Goal: Communication & Community: Answer question/provide support

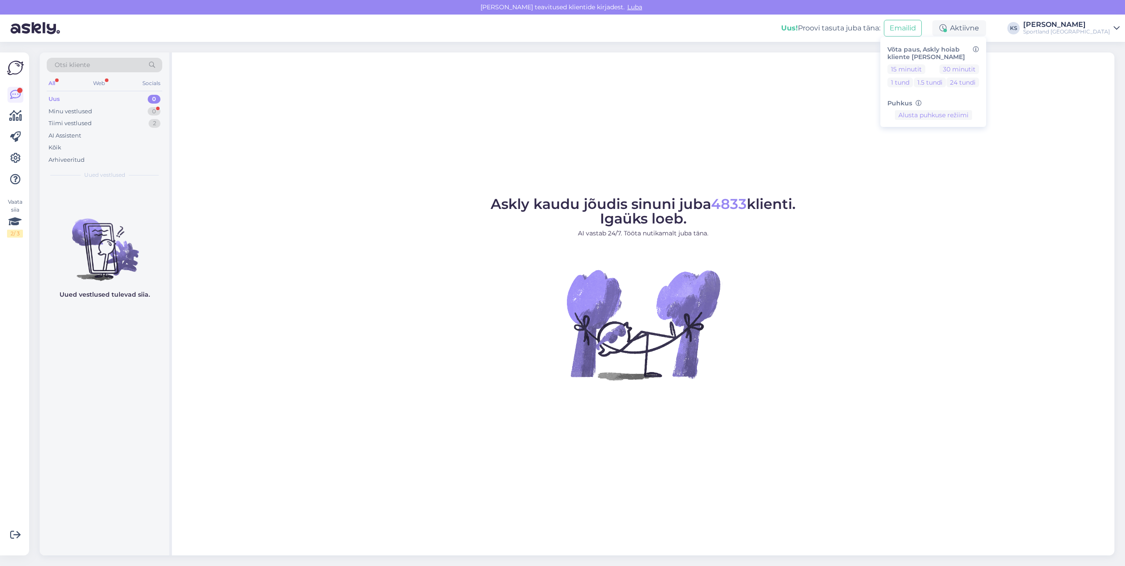
click at [143, 125] on div "Tiimi vestlused 2" at bounding box center [105, 123] width 116 height 12
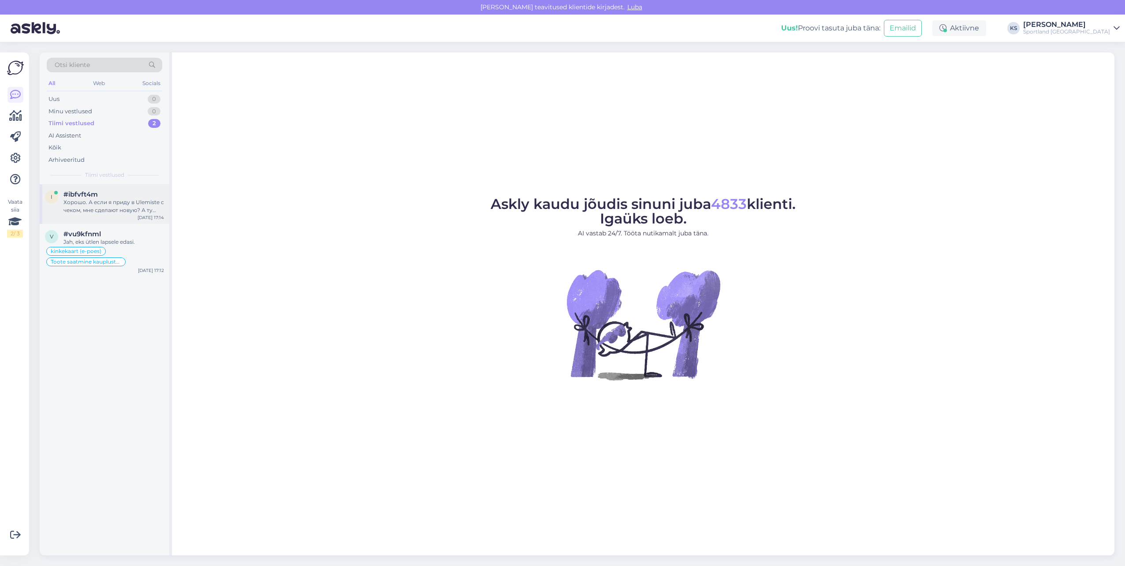
click at [141, 209] on div "Хорошо. А если я приду в Ulemiste с чеком, мне сделают новую? А ту аннулируют" at bounding box center [113, 206] width 101 height 16
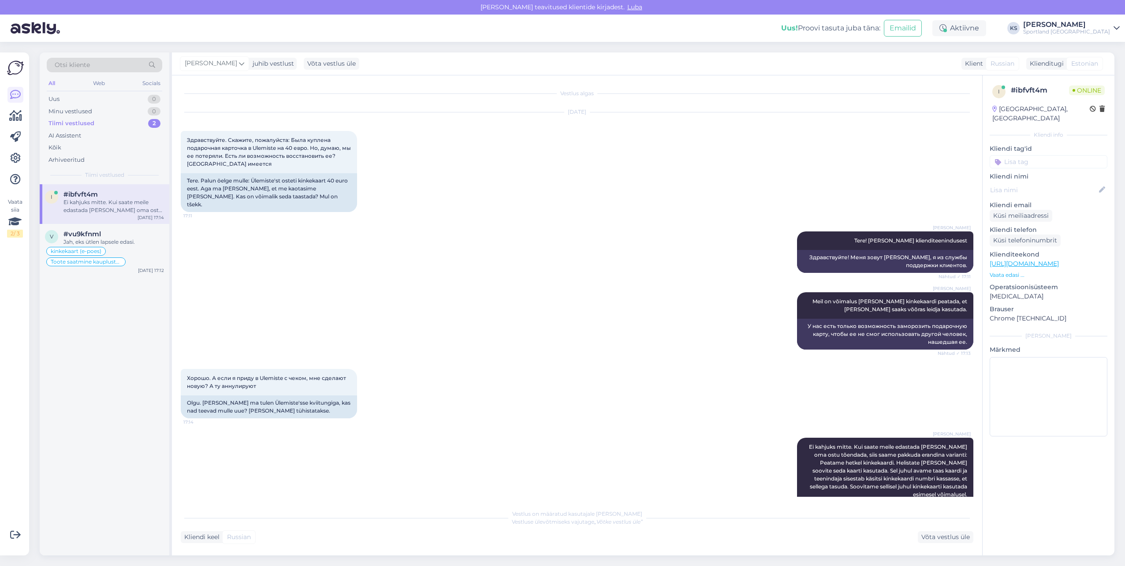
scroll to position [87, 0]
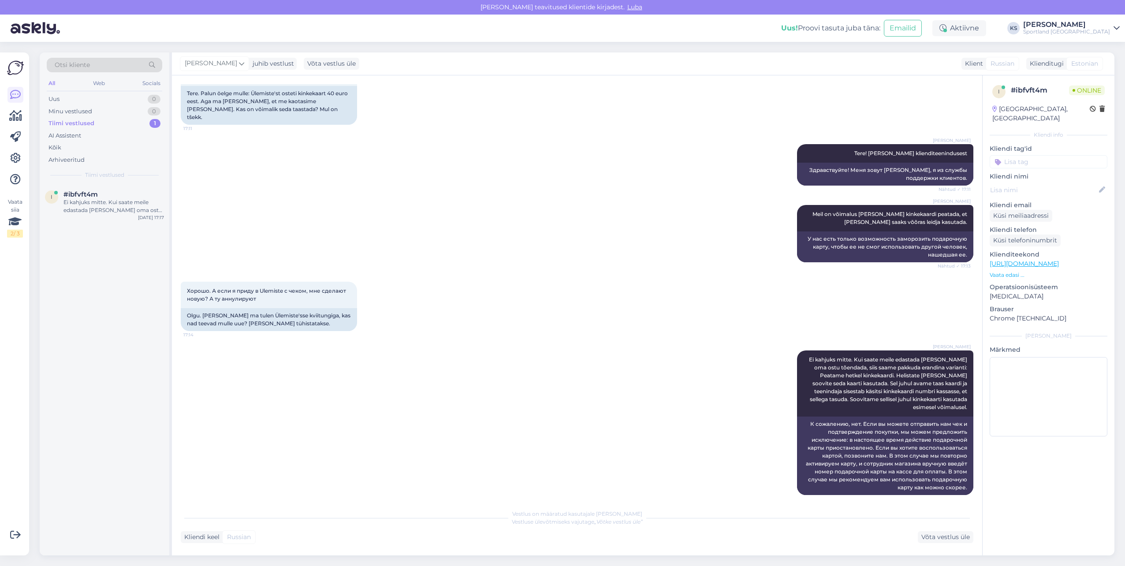
drag, startPoint x: 596, startPoint y: 418, endPoint x: 618, endPoint y: 461, distance: 48.7
click at [618, 461] on div "[PERSON_NAME] Ei kahjuks mitte. Kui saate meile edastada [PERSON_NAME] oma ostu…" at bounding box center [577, 423] width 793 height 164
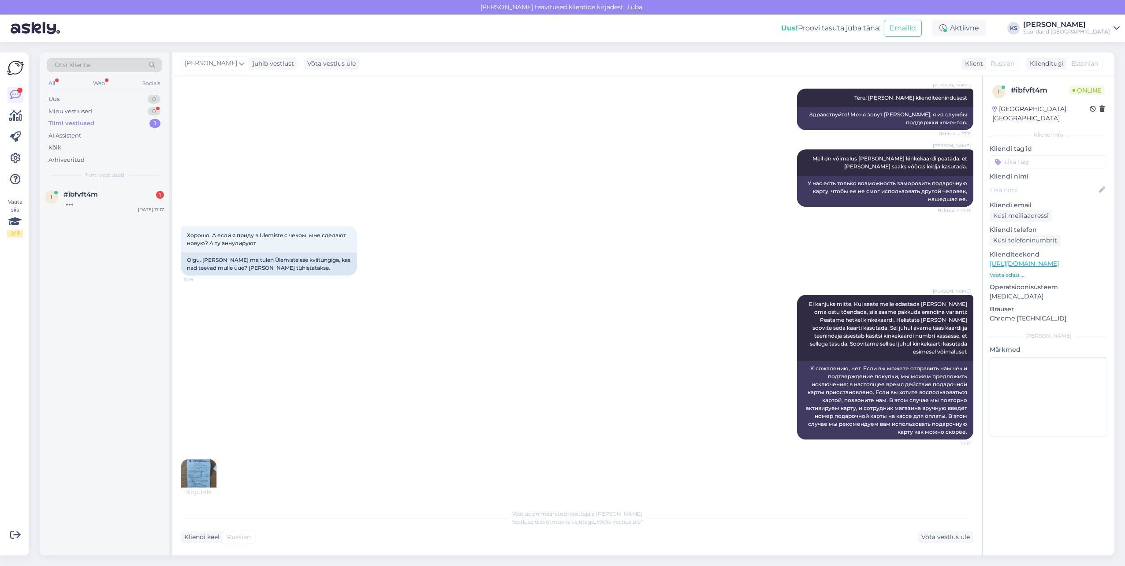
click at [201, 472] on img at bounding box center [198, 476] width 35 height 35
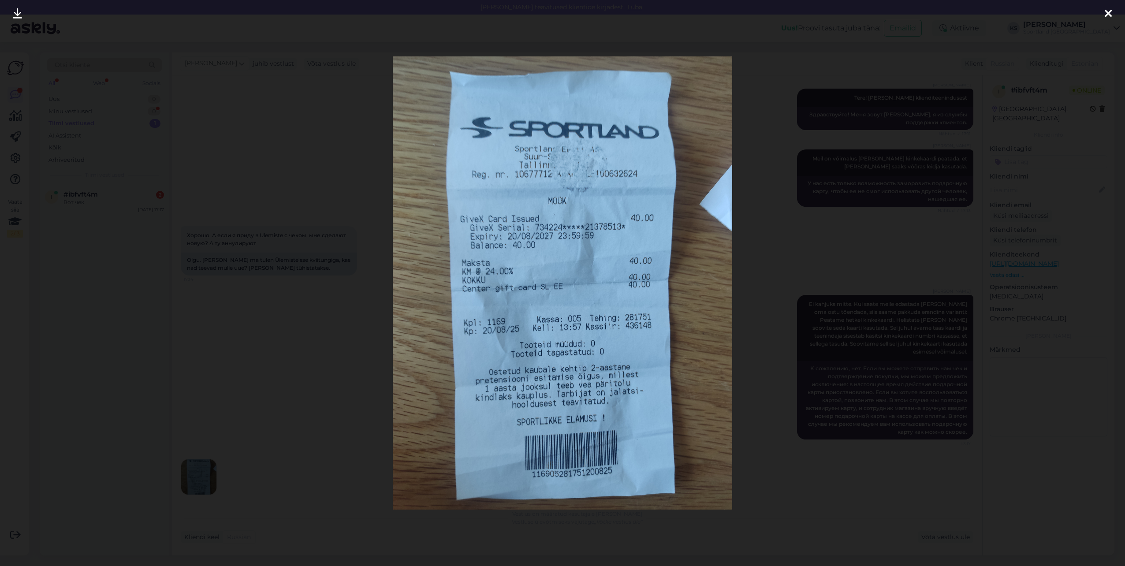
scroll to position [196, 0]
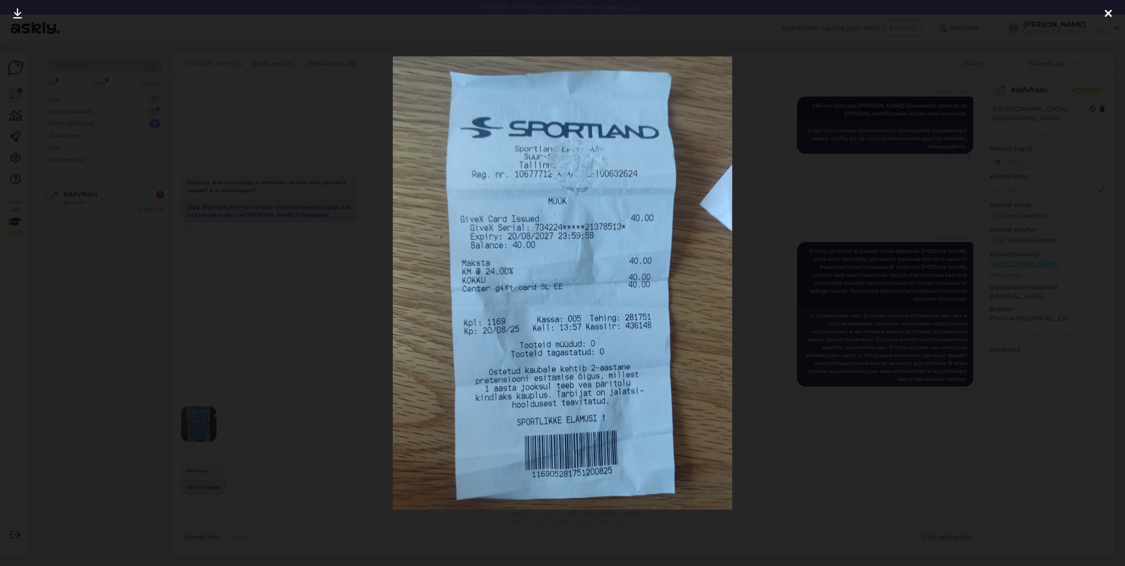
click at [1112, 11] on icon at bounding box center [1108, 13] width 7 height 11
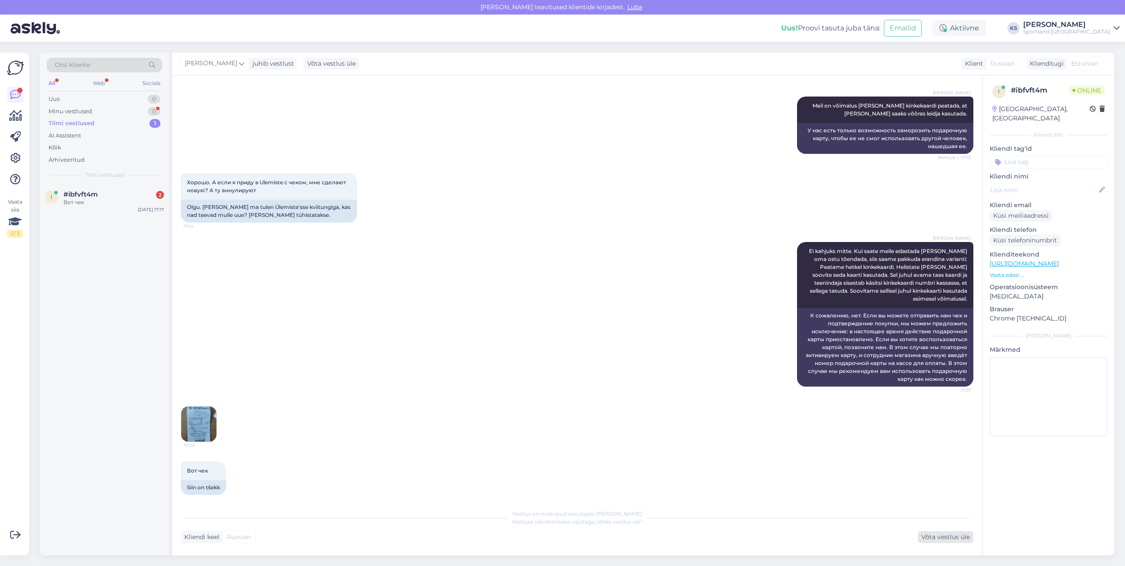
drag, startPoint x: 975, startPoint y: 535, endPoint x: 970, endPoint y: 535, distance: 5.7
click at [975, 535] on div "Vestlus algas [DATE] Здравствуйте. Скажите, пожалуйста: Была куплена подарочная…" at bounding box center [577, 315] width 810 height 480
click at [969, 535] on div "Võta vestlus üle" at bounding box center [946, 537] width 56 height 12
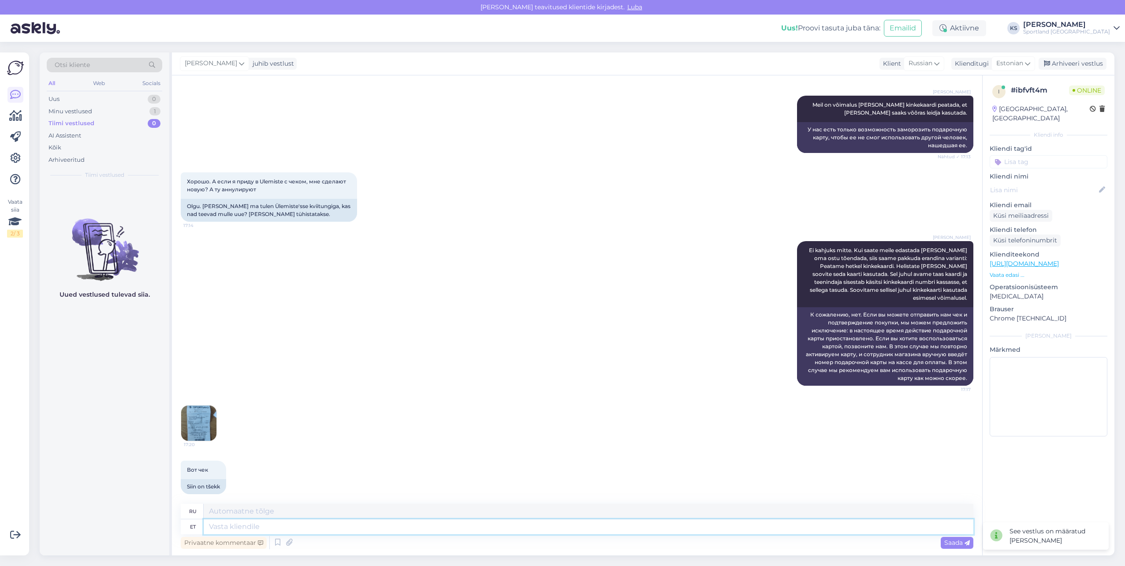
click at [631, 533] on textarea at bounding box center [589, 526] width 770 height 15
type textarea "Palun"
type textarea "Пожалуйста"
type textarea "Palun t'psustage,"
type textarea "Пожалуйста, уточните."
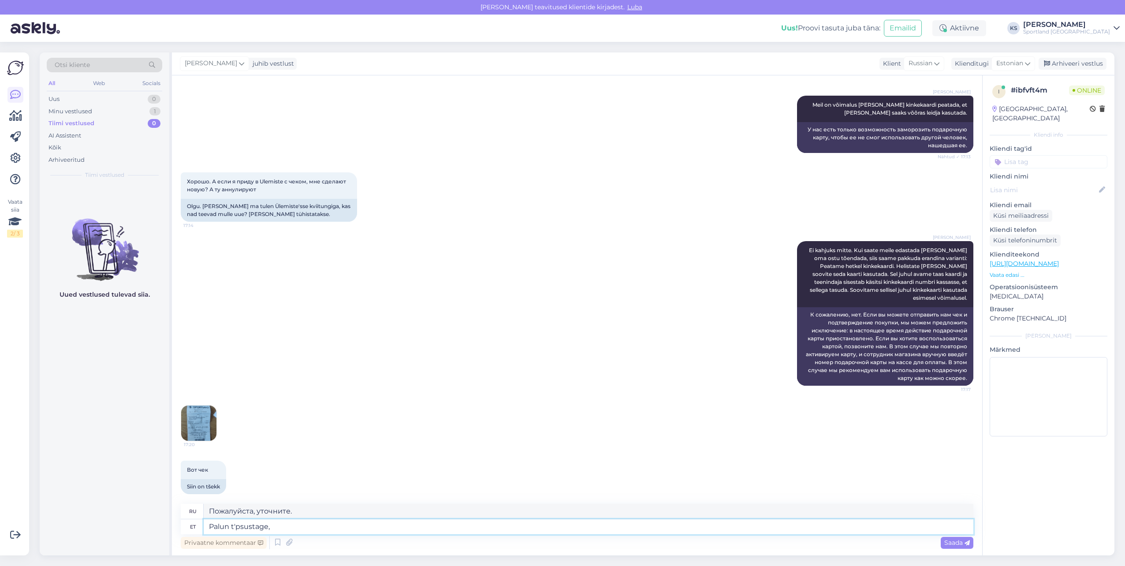
type textarea "Palun t'psustage, m"
type textarea "Пожалуйста, уточните,"
type textarea "Palun t'psustage, mis o"
type textarea "Пожалуйста, укажите, что"
type textarea "Palun t'psustage, mis on tei"
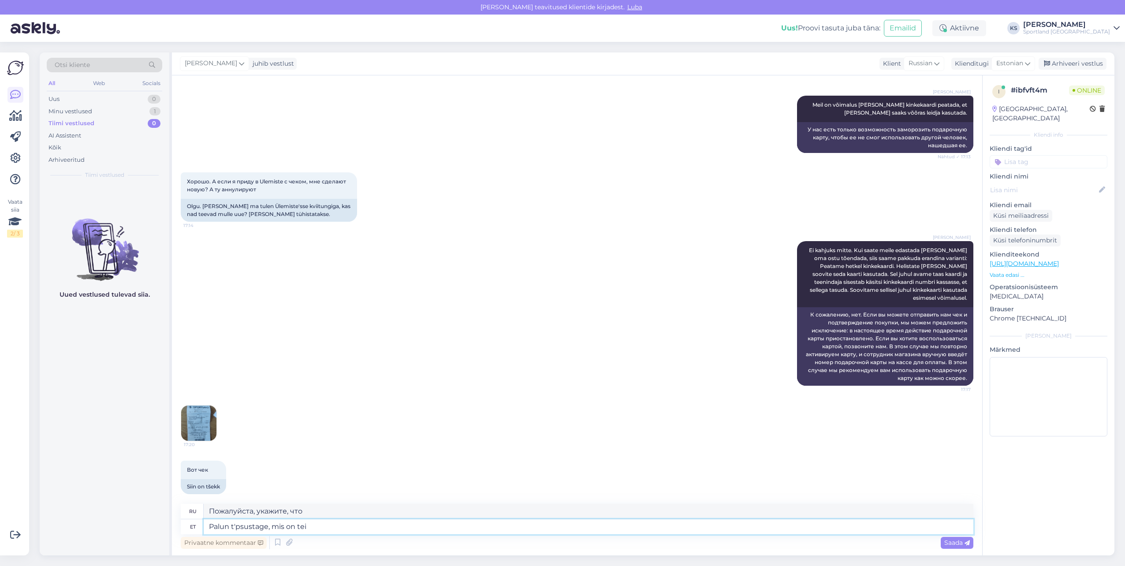
type textarea "Пожалуйста, уточните, что такое"
type textarea "Palun t'psustage, mis on teie"
type textarea "Пожалуйста, уточните, что у вас"
click at [331, 524] on textarea "Palun t'psustage, mis on teie" at bounding box center [589, 526] width 770 height 15
type textarea "Palun t'psustage, mis on teie täisnimi"
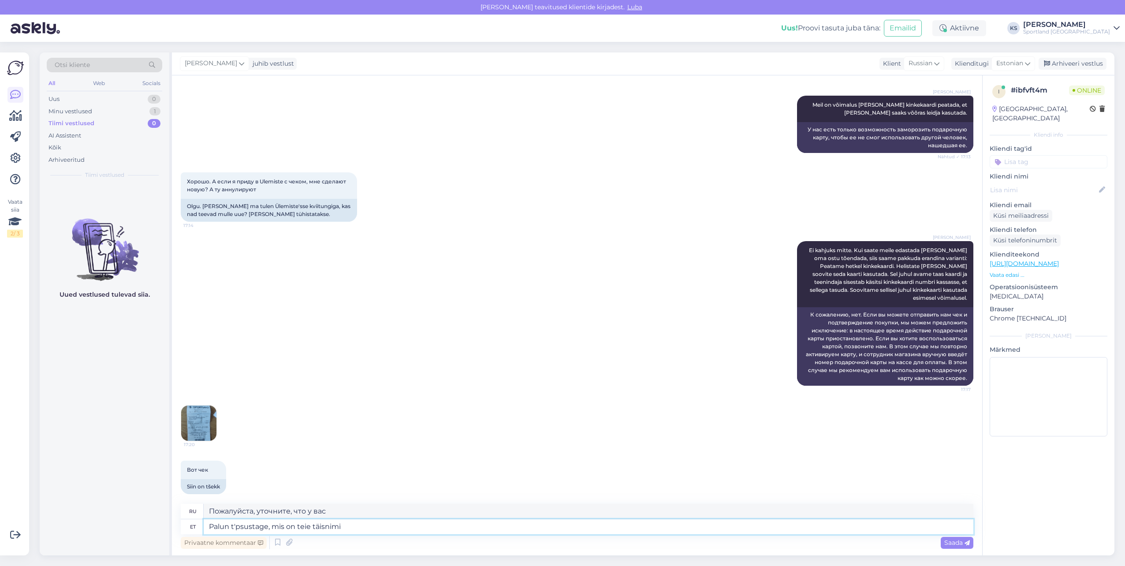
type textarea "Пожалуйста, укажите Ваше полное имя."
click at [237, 526] on textarea "Palun t'psustage, mis on teie täisnimi" at bounding box center [589, 526] width 770 height 15
type textarea "Palun täpsustage, mis on teie täisnimi"
click at [354, 526] on textarea "Palun täpsustage, mis on teie täisnimi" at bounding box center [589, 526] width 770 height 15
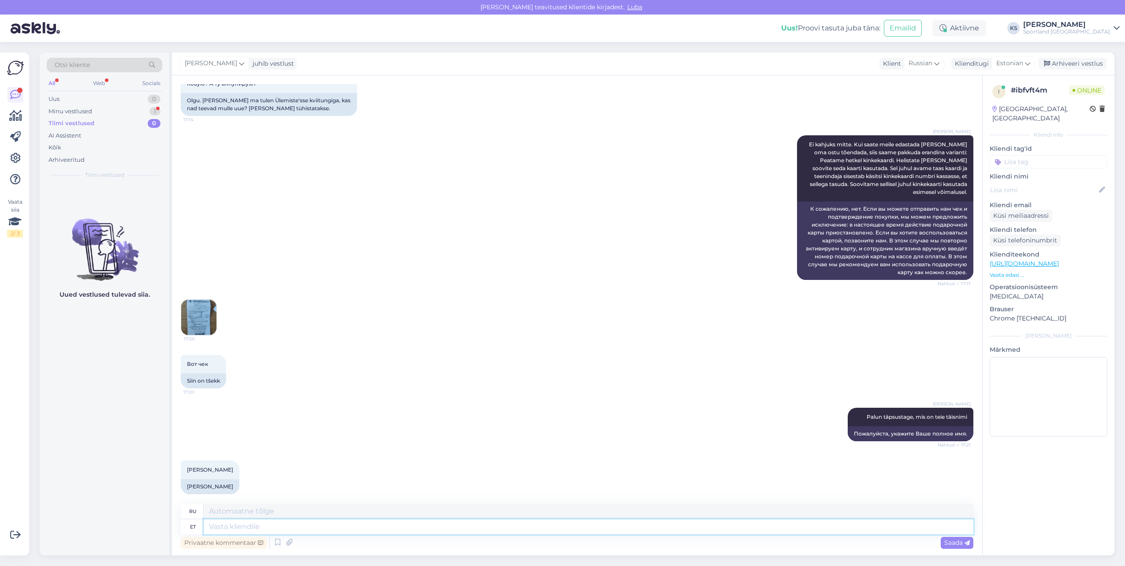
scroll to position [355, 0]
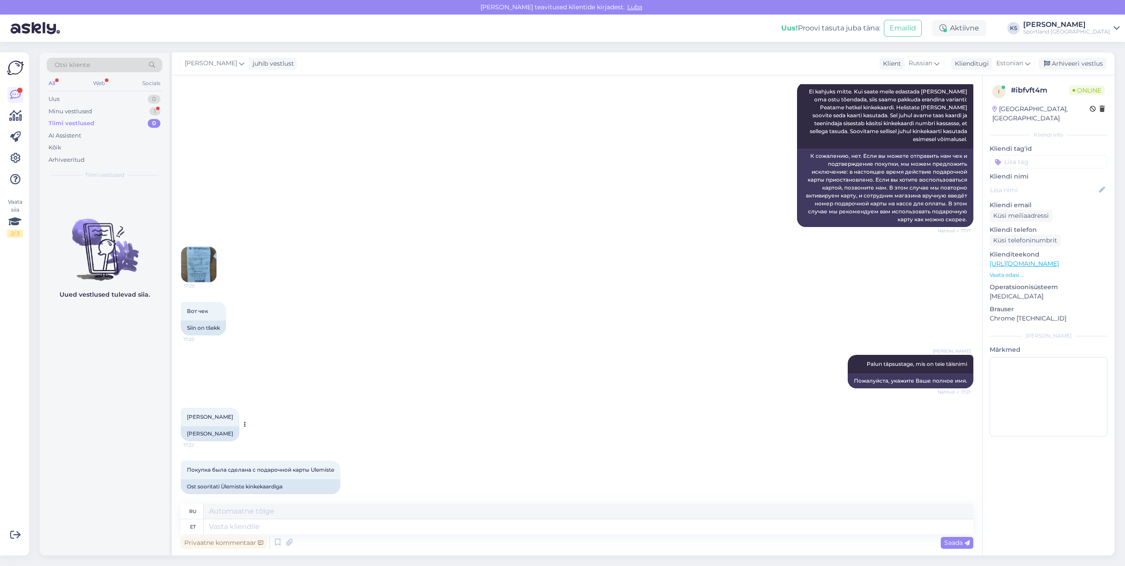
click at [203, 426] on div "[PERSON_NAME]" at bounding box center [210, 433] width 59 height 15
copy div "[PERSON_NAME]"
click at [221, 414] on span "[PERSON_NAME]" at bounding box center [210, 417] width 46 height 7
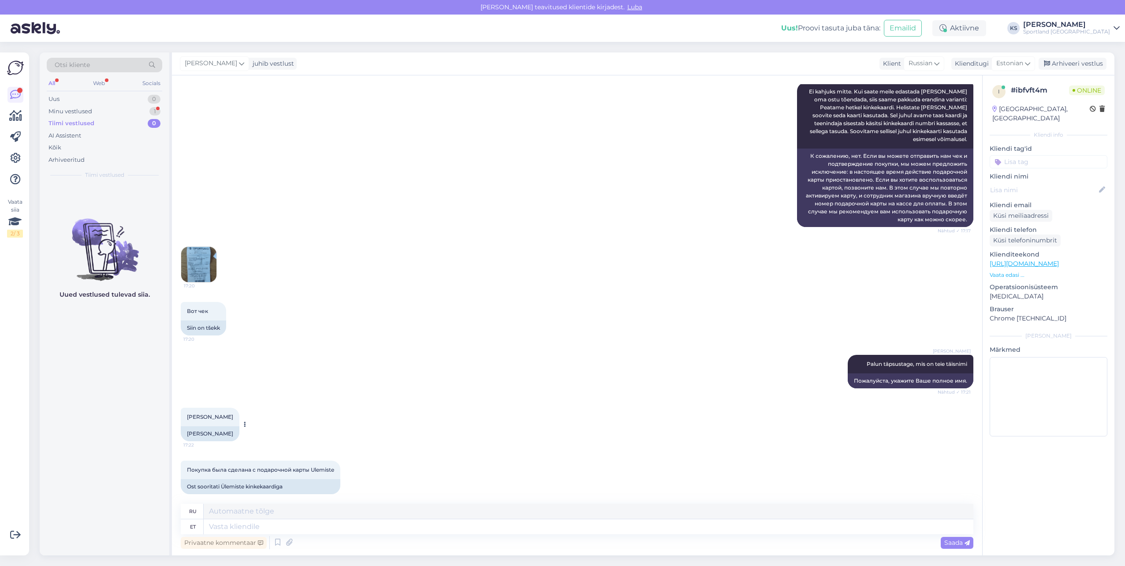
click at [221, 414] on span "[PERSON_NAME]" at bounding box center [210, 417] width 46 height 7
copy div "[PERSON_NAME] 17:22"
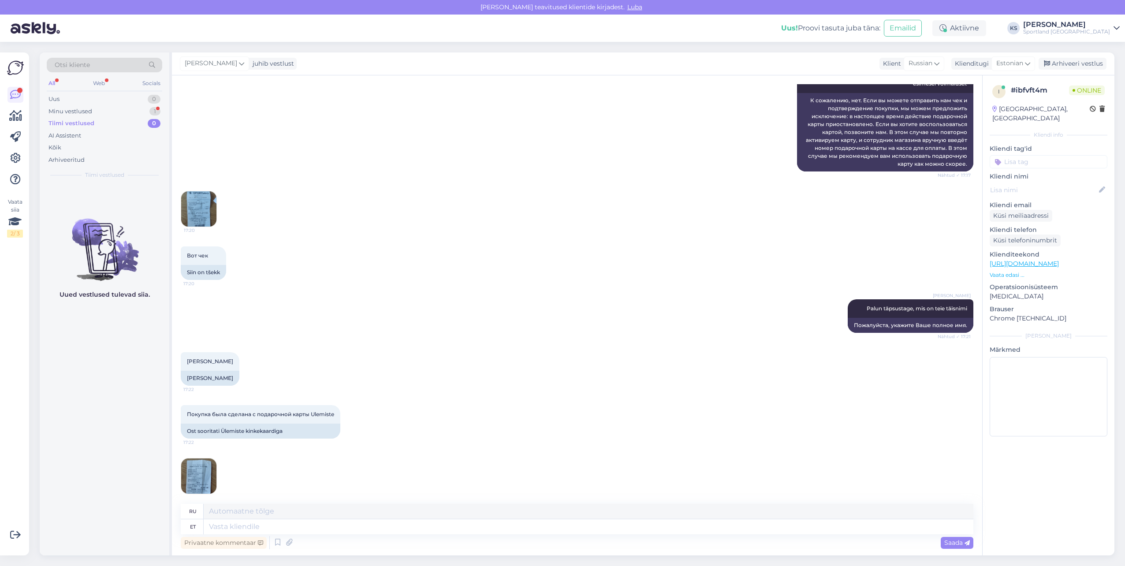
click at [173, 459] on div "Vestlus algas [DATE] Здравствуйте. Скажите, пожалуйста: Была куплена подарочная…" at bounding box center [577, 315] width 810 height 480
click at [189, 464] on img at bounding box center [198, 476] width 35 height 35
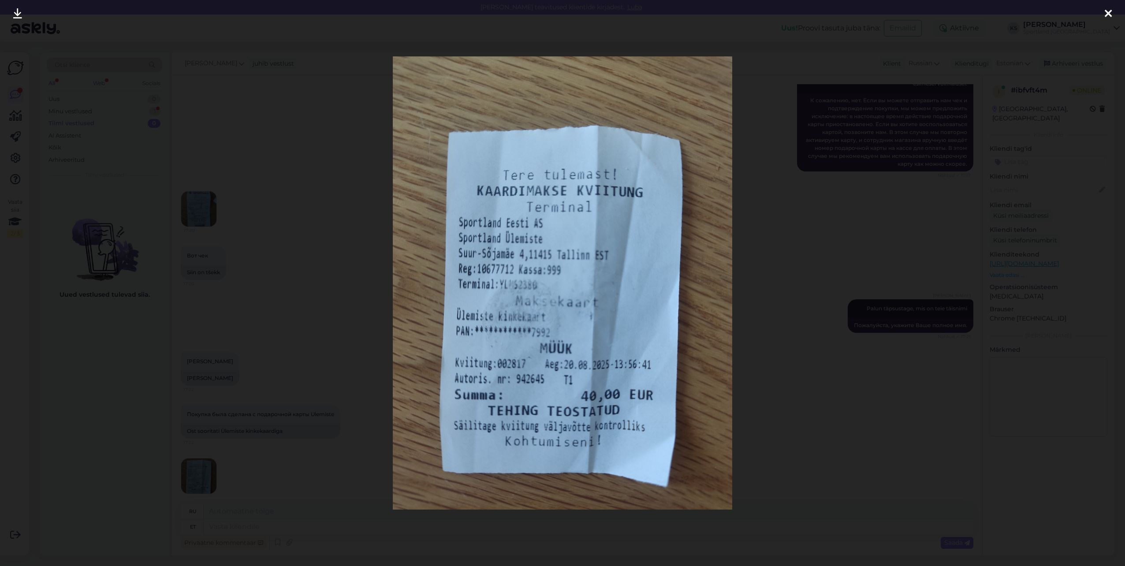
click at [1103, 15] on div at bounding box center [1109, 14] width 18 height 28
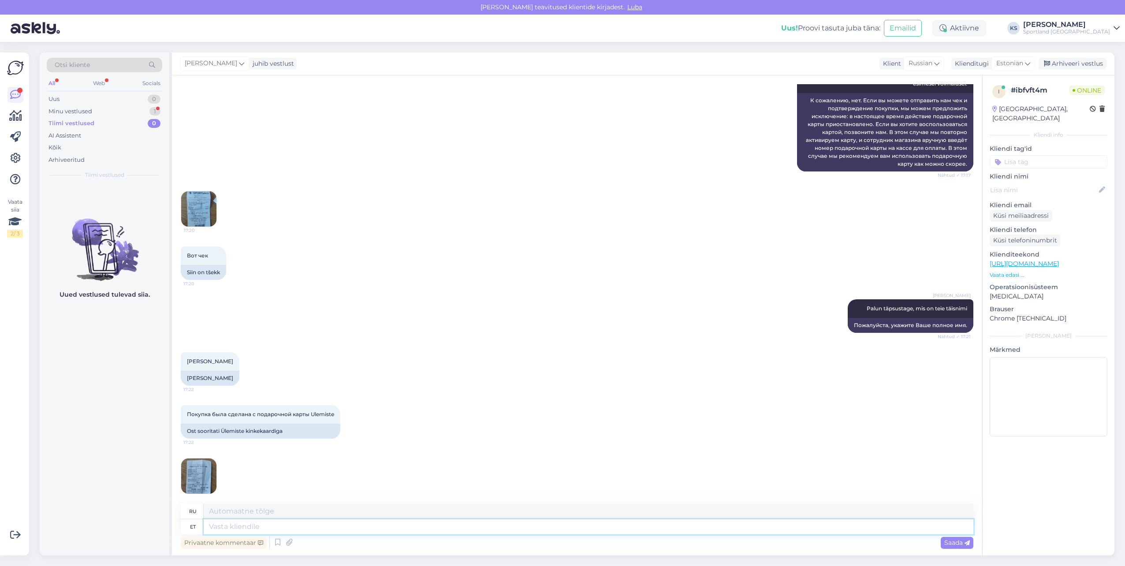
click at [373, 534] on textarea at bounding box center [589, 526] width 770 height 15
type textarea "Kin"
type textarea "Родня"
click at [275, 528] on textarea "Kin" at bounding box center [589, 526] width 770 height 15
type textarea "Kinkekaart"
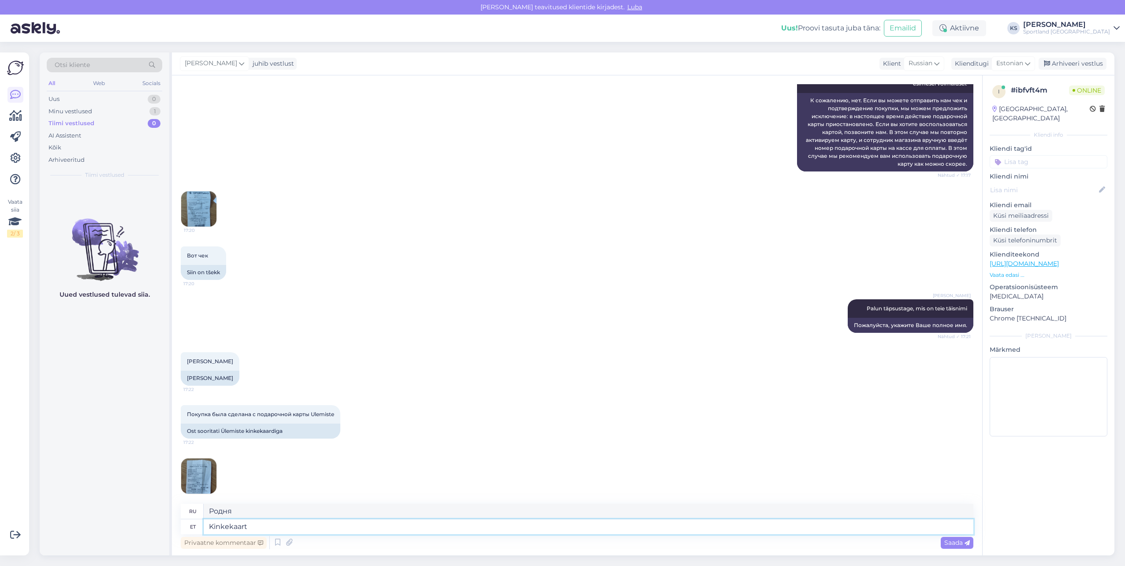
type textarea "Подарочная карта"
type textarea "Kinkekaart on"
type textarea "Подарочная карта - это"
paste textarea "73422446268213785135"
type textarea "Kinkekaart on blokeeritud 73422446268213785135"
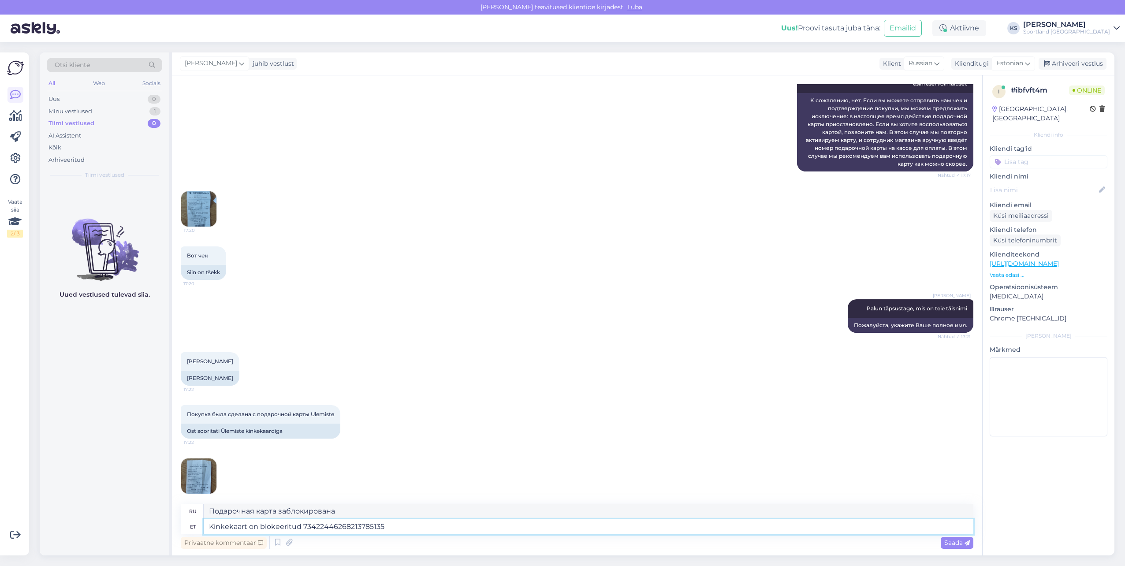
type textarea "Подарочная карта заблокирована 73422446268213785135"
type textarea "Kinkekaart on blokeeritud 73422446268213785135."
type textarea "Подарочная карта заблокирована 73422446268213785135."
type textarea "Kinkekaart on blokeeritud 73422446268213785135. Kui s"
type textarea "Подарочная карта заблокирована 73422446268213785135. Если"
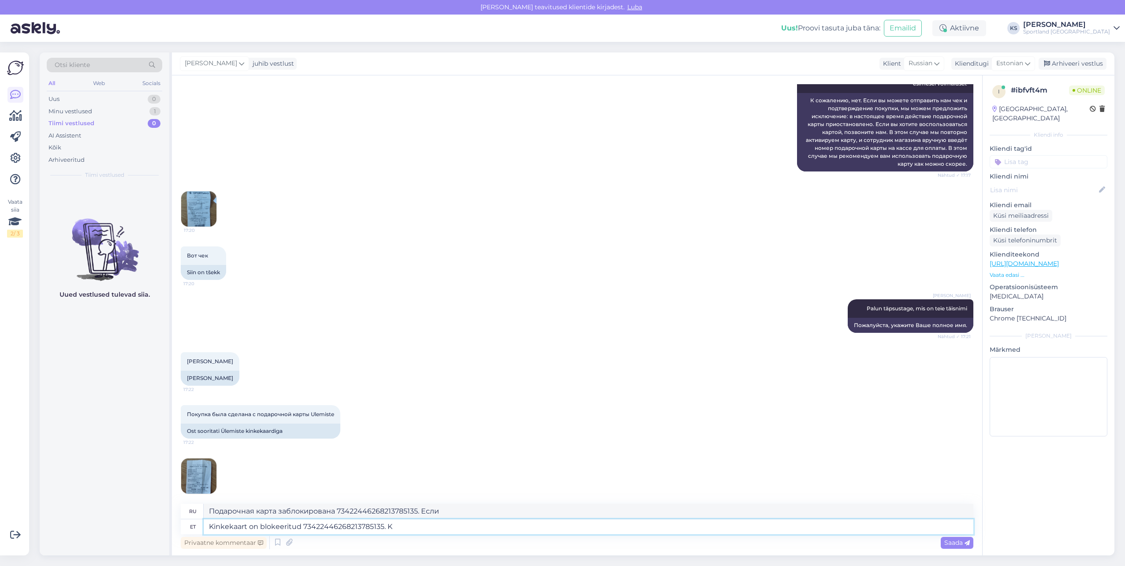
type textarea "Kinkekaart on blokeeritud 73422446268213785135."
type textarea "Подарочная карта заблокирована 73422446268213785135."
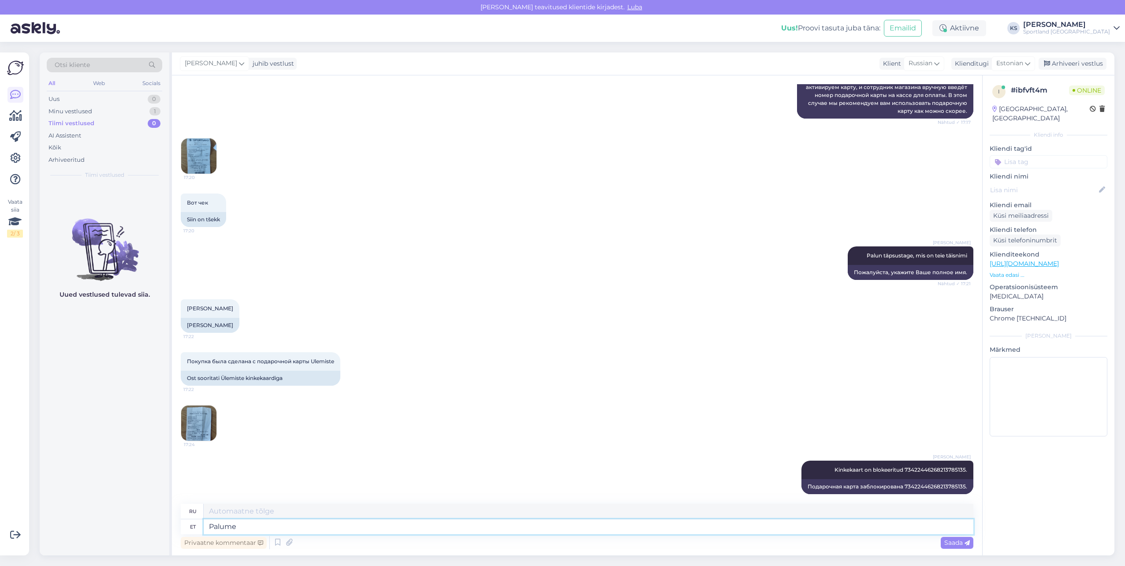
type textarea "Palume"
type textarea "Пожалуйста"
type textarea "Palume teil v"
type textarea "Мы просим вас"
type textarea "Palume teil [PERSON_NAME]"
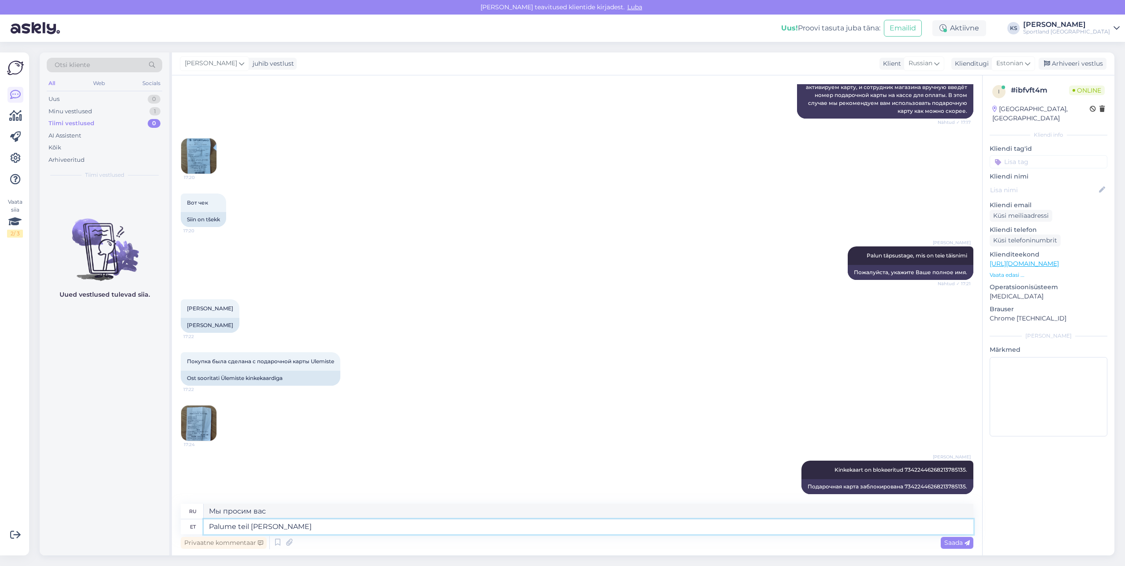
type textarea "Мы просим вас принять"
type textarea "Palume teil [PERSON_NAME] meiega üh"
type textarea "Мы просим вас взять с собой"
type textarea "Palume teil [PERSON_NAME] meiega ühendust"
type textarea "Пожалуйста, свяжитесь с нами."
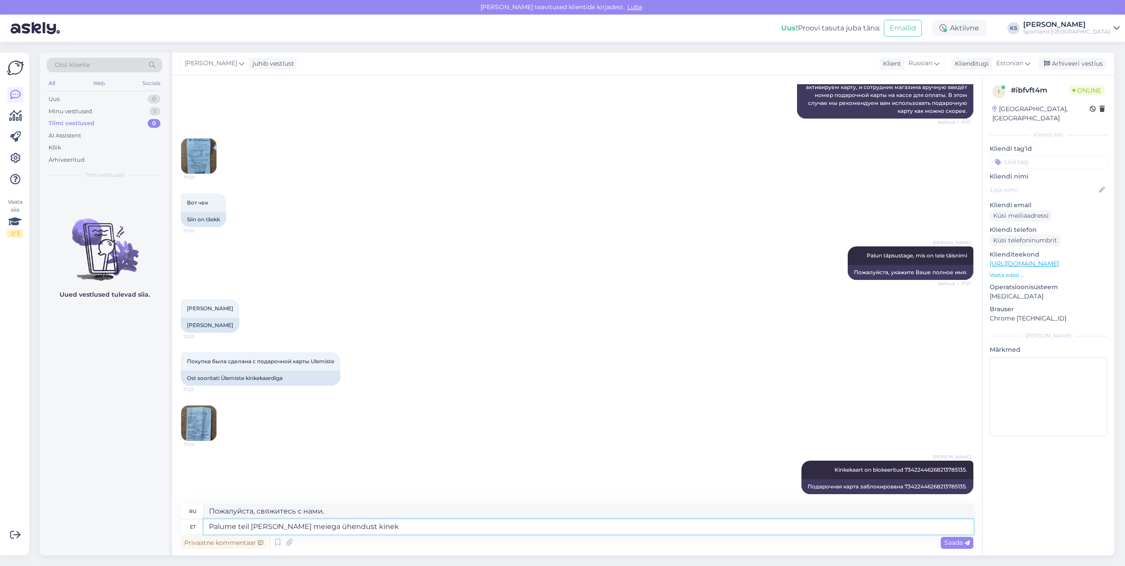
type textarea "Palume teil [PERSON_NAME] meiega ühendust kine"
type textarea "Пожалуйста, свяжитесь с нами для получения подарка."
type textarea "Palume teil [PERSON_NAME] meiega ühendust kinkekaardi a"
type textarea "Пожалуйста, свяжитесь с нами для получения подарочной карты."
type textarea "Palume teil [PERSON_NAME] meiega ühendust kinkekaardi aktiveerimiseks ja"
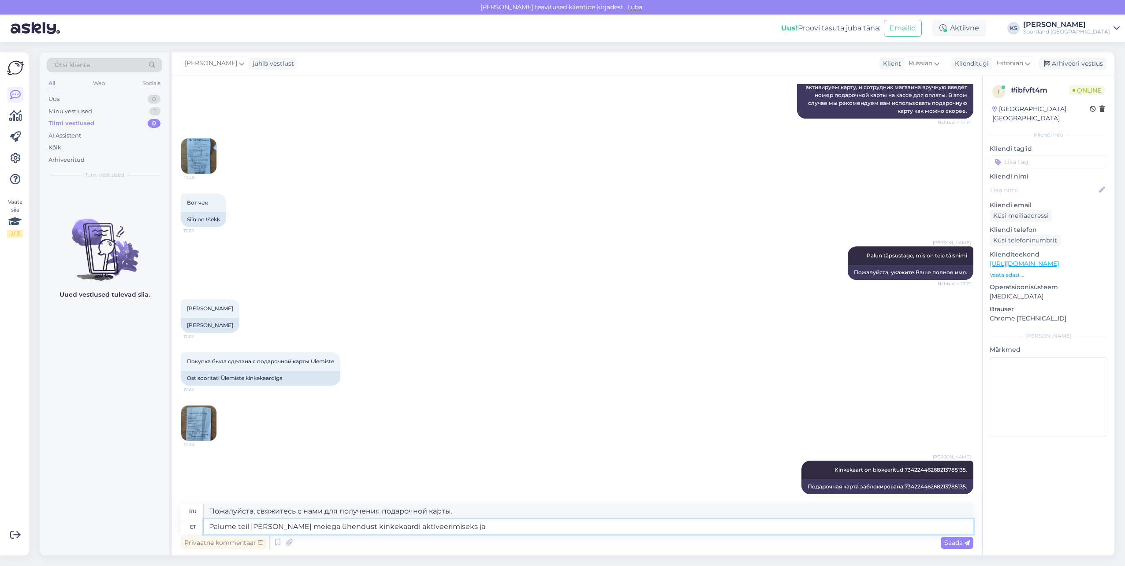
type textarea "Пожалуйста, свяжитесь с нами, чтобы активировать вашу подарочную карту."
type textarea "Palume teil [PERSON_NAME] meiega ühendust kinkekaardi aktiveerimiseks ja"
type textarea "Пожалуйста, свяжитесь с нами, чтобы активировать подарочную карту и"
type textarea "Palume teil [PERSON_NAME] meiega ühendust kinkekaardi aktiveerimiseks [PERSON_N…"
type textarea "Пожалуйста, свяжитесь с нами, чтобы активировать подарочную карту и предоставить"
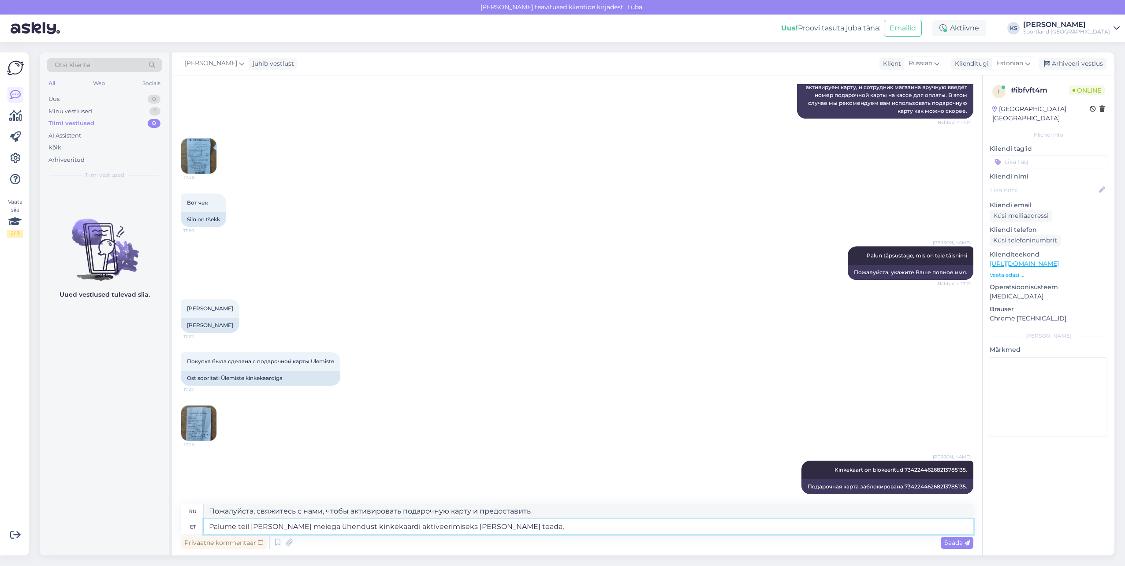
type textarea "Palume teil [PERSON_NAME] meiega ühendust kinkekaardi aktiveerimiseks [PERSON_N…"
type textarea "Пожалуйста, свяжитесь с нами, чтобы активировать подарочную карту и сообщите на…"
type textarea "Palume teil [PERSON_NAME] meiega ühendust kinkekaardi aktiveerimiseks [PERSON_N…"
type textarea "Пожалуйста, свяжитесь с нами, чтобы активировать подарочную карту и сообщите на…"
type textarea "Palume teil [PERSON_NAME] meiega ühendust kinkekaardi aktiveerimiseks [PERSON_N…"
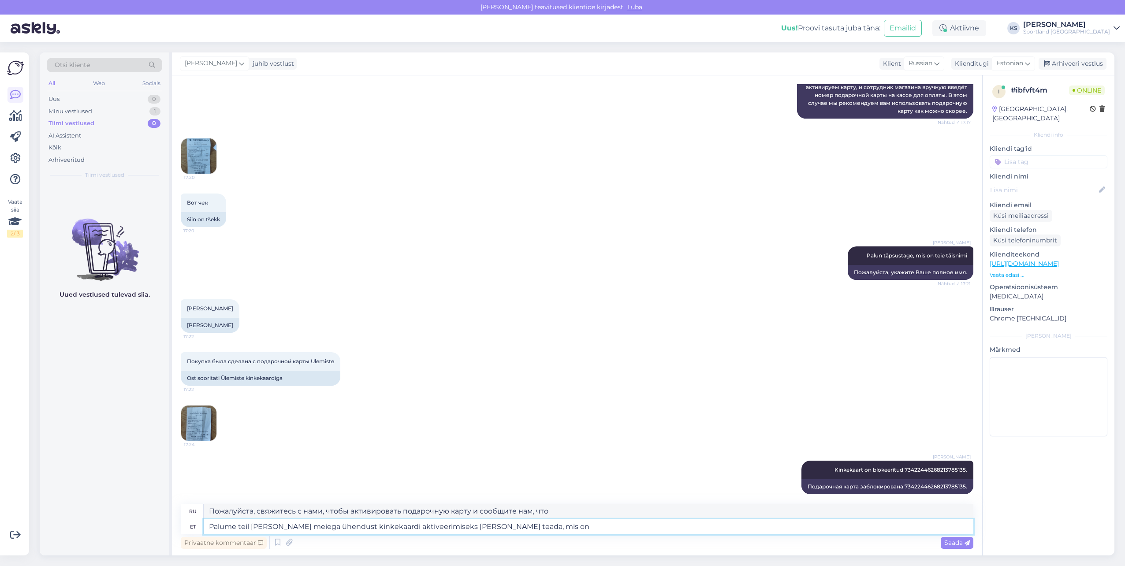
type textarea "Пожалуйста, свяжитесь с нами, чтобы активировать подарочную карту и сообщить на…"
type textarea "Palume teil [PERSON_NAME] meiega ühendust kinkekaardi aktiveerimiseks [PERSON_N…"
type textarea "Пожалуйста, свяжитесь с нами, чтобы активировать подарочную карту, и сообщите, …"
type textarea "Palume teil [PERSON_NAME] meiega ühendust kinkekaardi aktiveerimiseks [PERSON_N…"
type textarea "Пожалуйста, свяжитесь с нами, чтобы активировать подарочную карту, и сообщите н…"
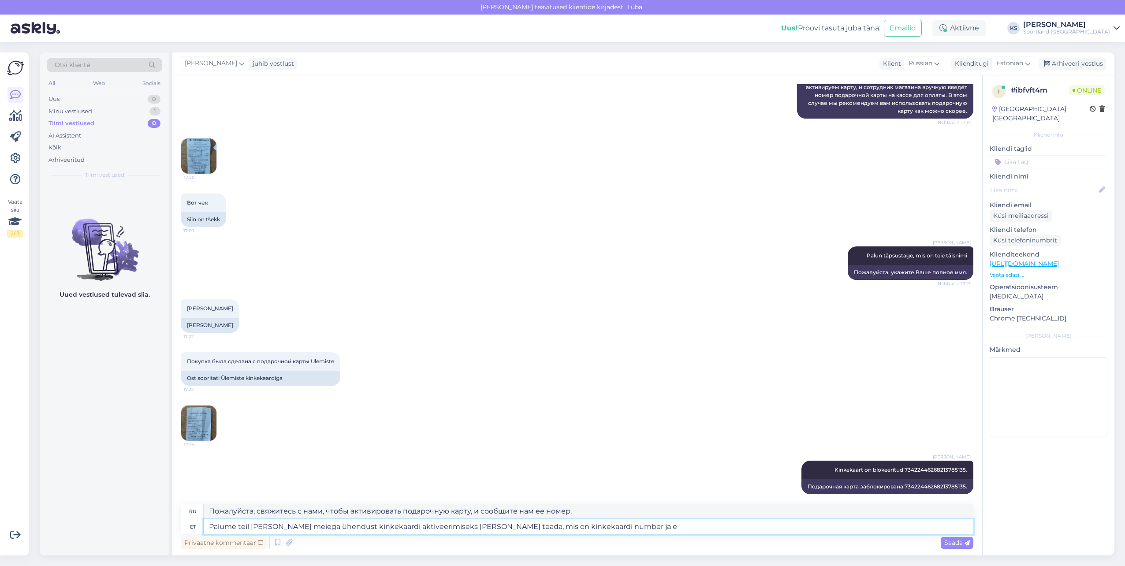
type textarea "Palume teil [PERSON_NAME] meiega ühendust kinkekaardi aktiveerimiseks [PERSON_N…"
type textarea "Пожалуйста, свяжитесь с нами, чтобы активировать подарочную карту, и сообщите н…"
type textarea "Palume teil [PERSON_NAME] meiega ühendust kinkekaardi aktiveerimiseks [PERSON_N…"
type textarea "Пожалуйста, свяжитесь с нами, чтобы активировать подарочную карту, и сообщите н…"
type textarea "Palume teil [PERSON_NAME] meiega ühendust kinkekaardi aktiveerimiseks [PERSON_N…"
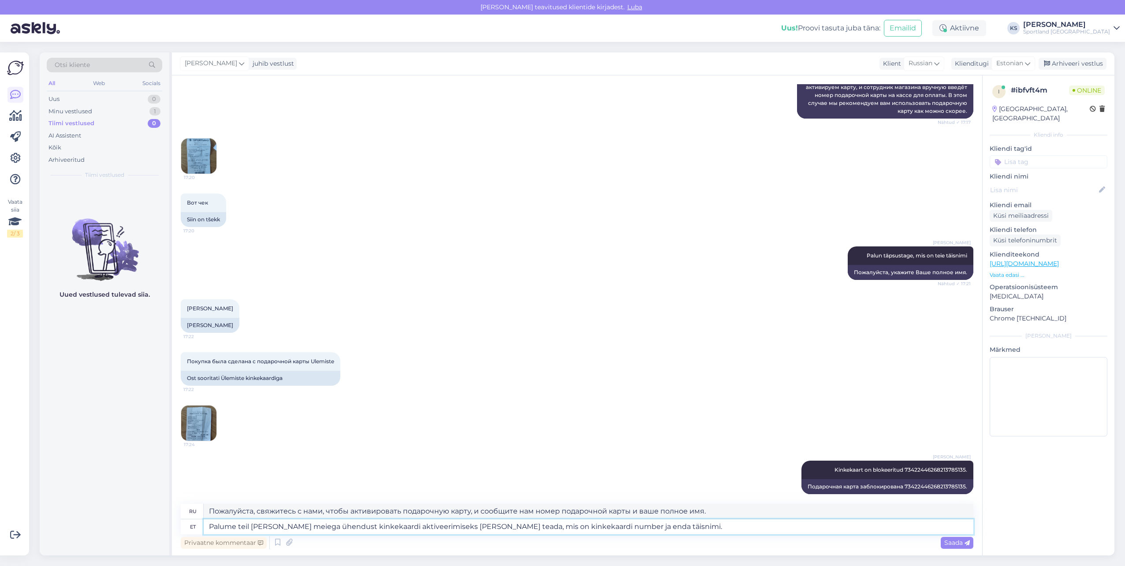
type textarea "Пожалуйста, свяжитесь с нами, чтобы активировать вашу подарочную карту, и сообщ…"
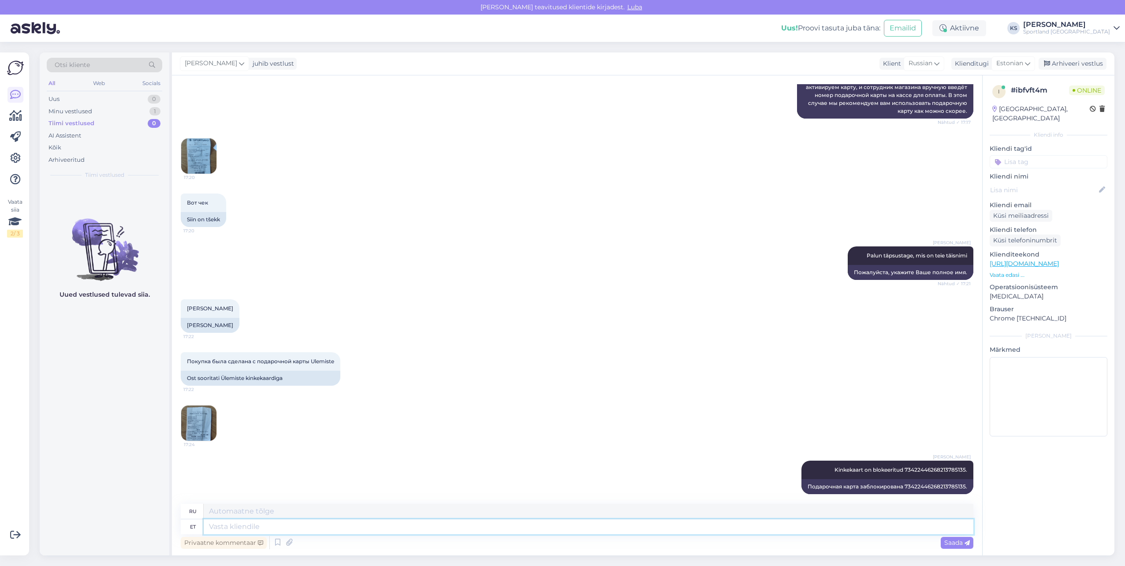
scroll to position [549, 0]
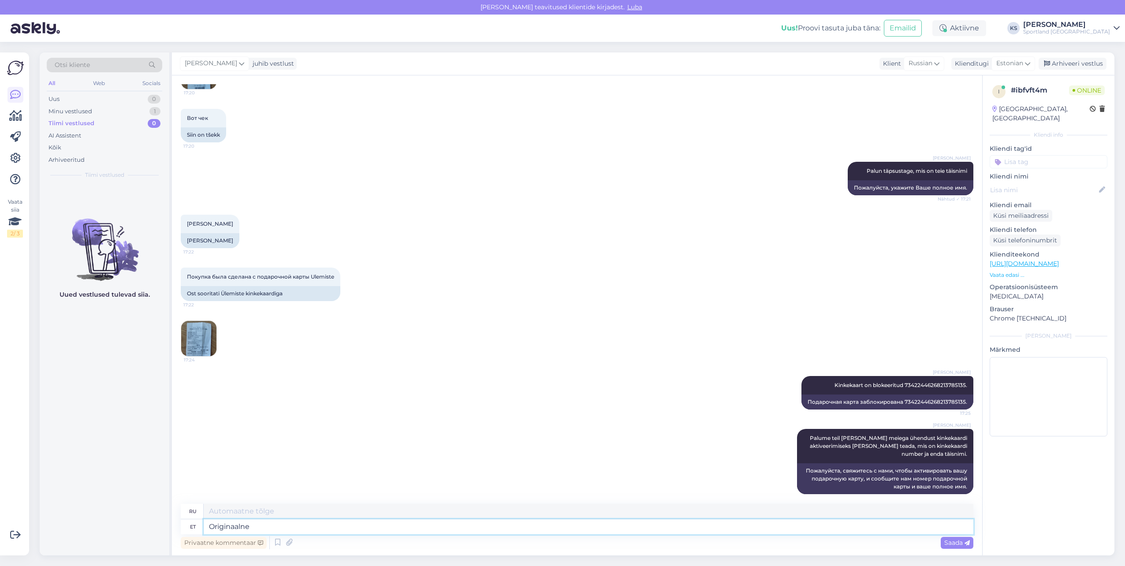
type textarea "Originaalne k"
type textarea "Оригинал"
type textarea "Originaalne kaardi keh"
type textarea "Оригинальная карта"
type textarea "Originaalne kaardi kehtimine"
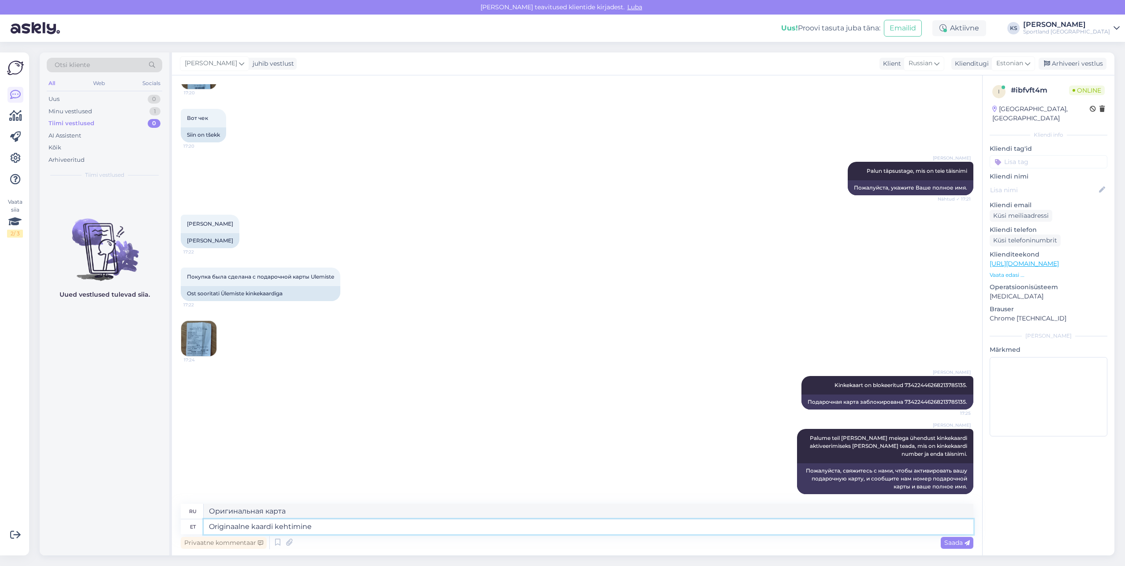
type textarea "Срок действия оригинальной карты"
type textarea "Originaalne kaardi kehtimine on k"
type textarea "Срок действия оригинальной карты составляет"
type textarea "Originaalne kaardi kehtimine on kubi"
type textarea "Оригинальный срок действия карты — kubi"
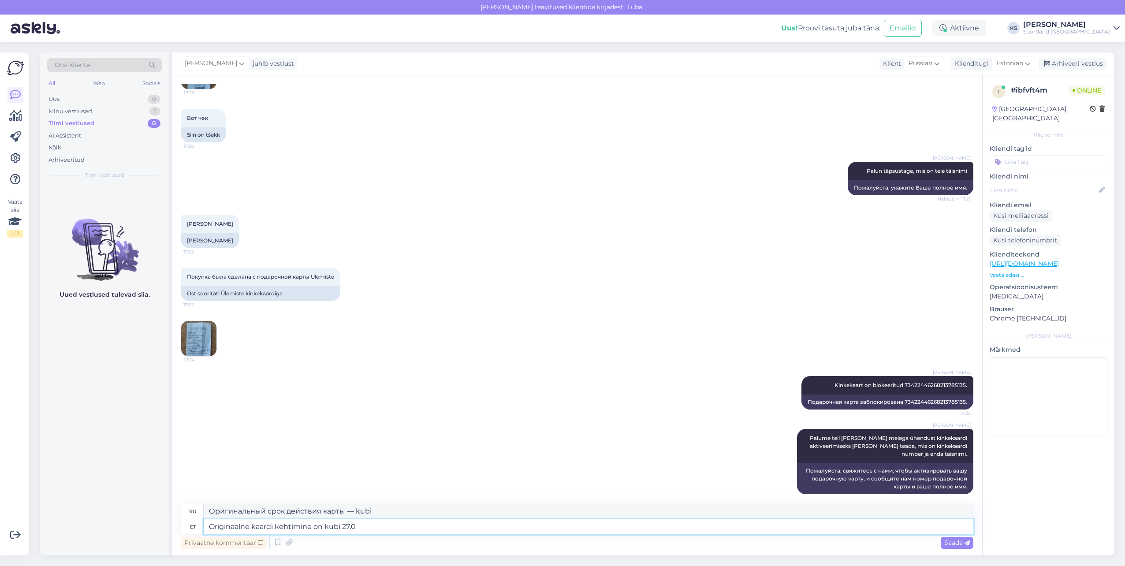
type textarea "Originaalne kaardi kehtimine on kubi 27.08"
type textarea "Срок действия оригинальной карты — 27.0 куб."
type textarea "Originaalne kaardi kehtimine on kubi 27.08.202"
type textarea "Оригинальная карта действительна до 27.08.202"
type textarea "Originaalne kaardi kehtimine on kubi [DATE]"
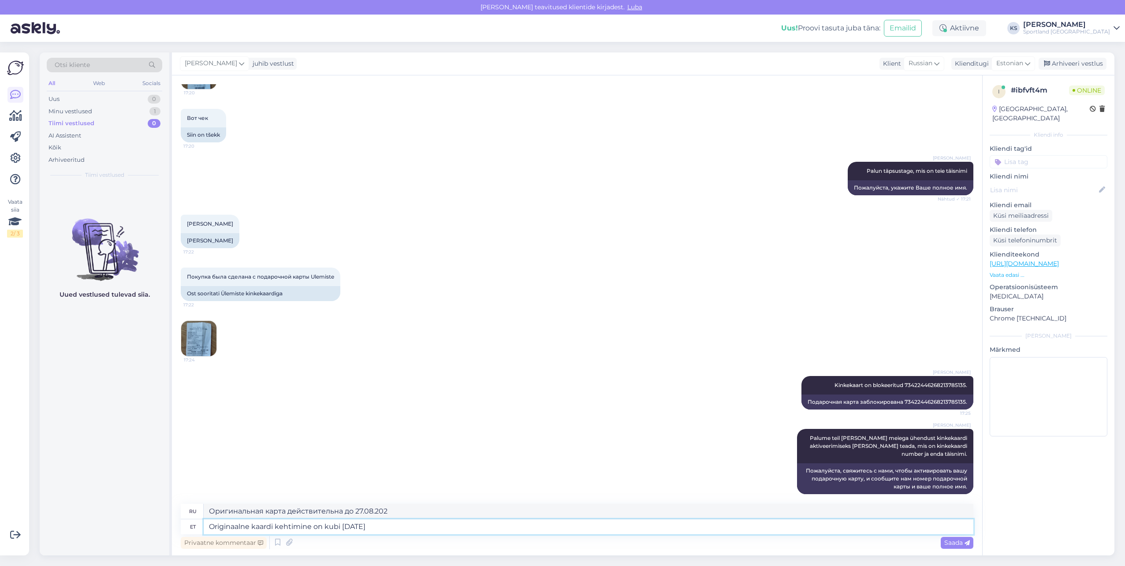
type textarea "Срок действия исходной карты истекает [DATE]"
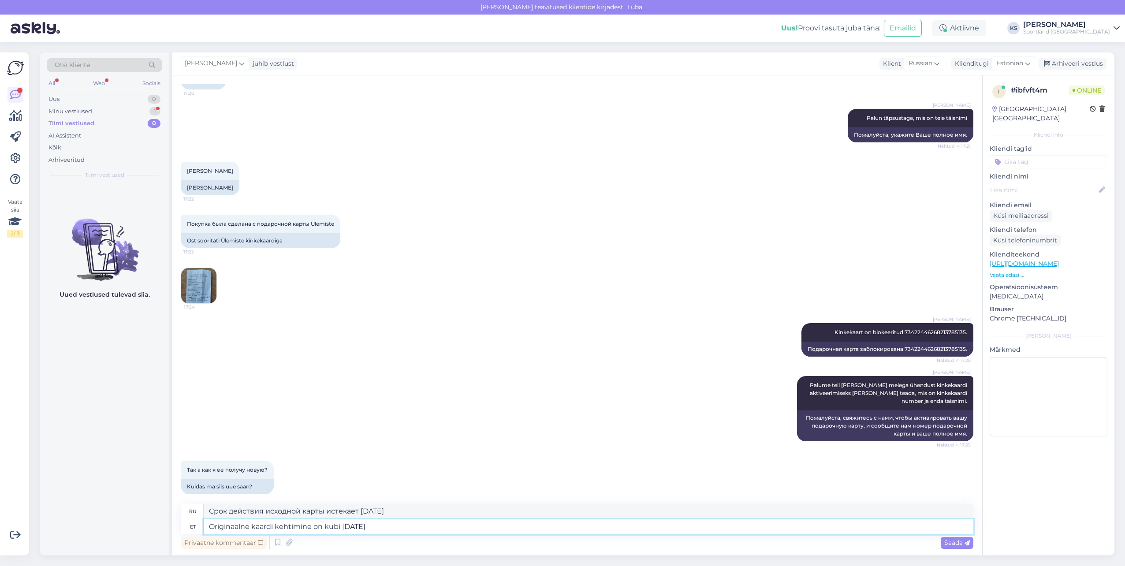
click at [391, 526] on textarea "Originaalne kaardi kehtimine on kubi [DATE]" at bounding box center [589, 526] width 770 height 15
click at [336, 526] on textarea "Originaalne kaardi kehtimine on kubi [DATE]" at bounding box center [589, 526] width 770 height 15
type textarea "Originaalne kaardi kehtimine on kuni [DATE]"
type textarea "Оригинальная карта действительна до [DATE]"
click at [391, 524] on textarea "Originaalne kaardi kehtimine on kuni [DATE]" at bounding box center [589, 526] width 770 height 15
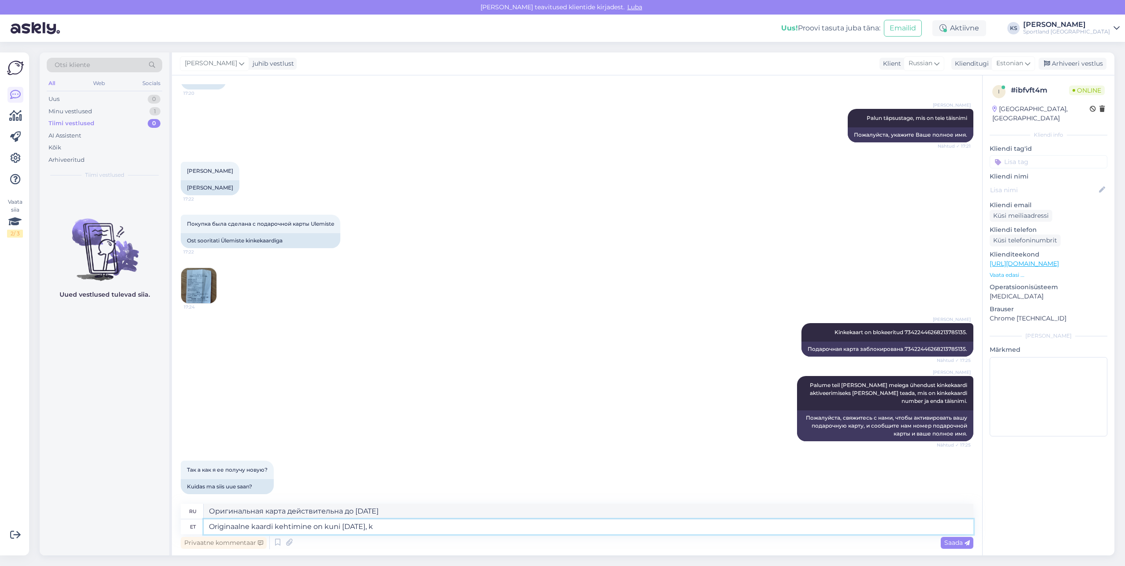
type textarea "Originaalne kaardi kehtimine on kuni [DATE], ku"
type textarea "Оригинальная карта действительна до [DATE],"
type textarea "Originaalne kaardi kehtimine on kuni [DATE], kuid p"
type textarea "Оригинальная карта действительна до [DATE], но"
type textarea "Originaalne kaardi kehtimine on kuni [DATE], kuid palume ki"
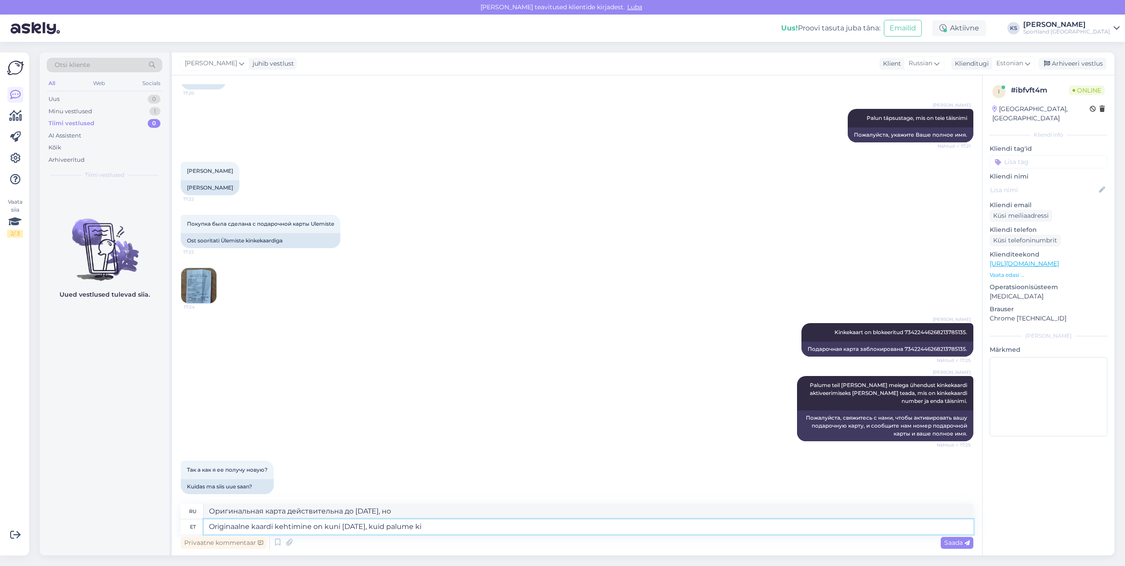
type textarea "Оригинальная карта действительна до [DATE], но мы просим вас"
type textarea "Originaalne kaardi kehtimine on kuni [DATE], kuid palume kinkekaardi ka"
type textarea "Оригинальная карта действительна до [DATE], но мы просим предоставить подарочну…"
type textarea "Originaalne kaardi kehtimine on kuni [DATE], kuid palume kinkekaardi kasutada"
type textarea "Оригинальная карта действительна до [DATE], но мы просим вас воспользоваться по…"
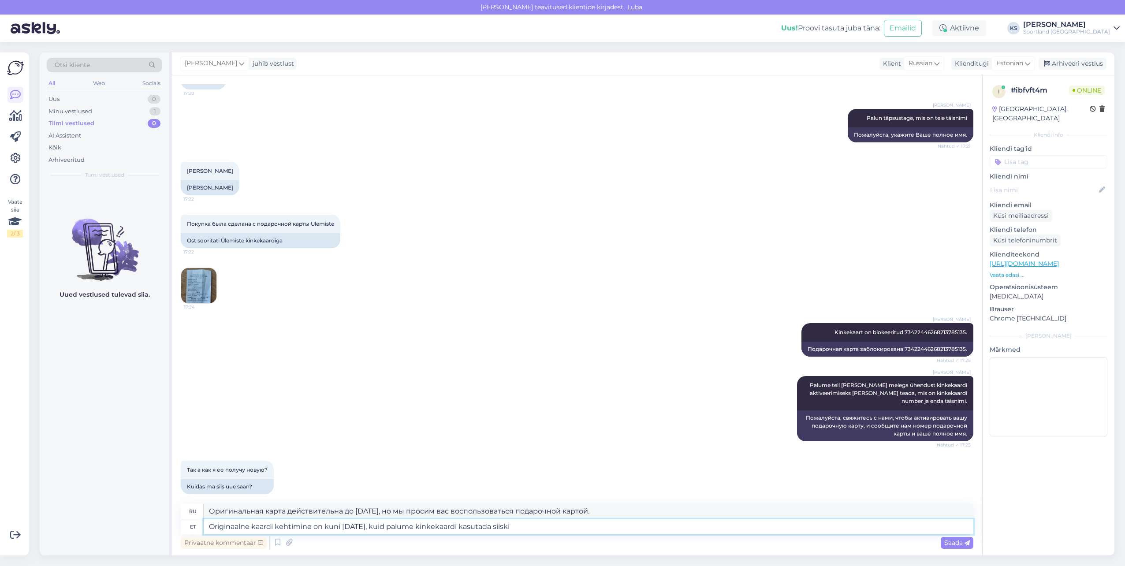
type textarea "Originaalne kaardi kehtimine on kuni [DATE], kuid palume kinkekaardi kasutada s…"
type textarea "Оригинальная карта действительна до [DATE], но мы просим вас все равно воспольз…"
type textarea "Originaalne kaardi kehtimine on kuni [DATE], kuid palume kinkekaardi kasutada s…"
type textarea "Оригинальная карта действительна до [DATE], но мы просим вас использовать подар…"
type textarea "Originaalne kaardi kehtimine on kuni [DATE], kuid palume kinkekaardi kasutada s…"
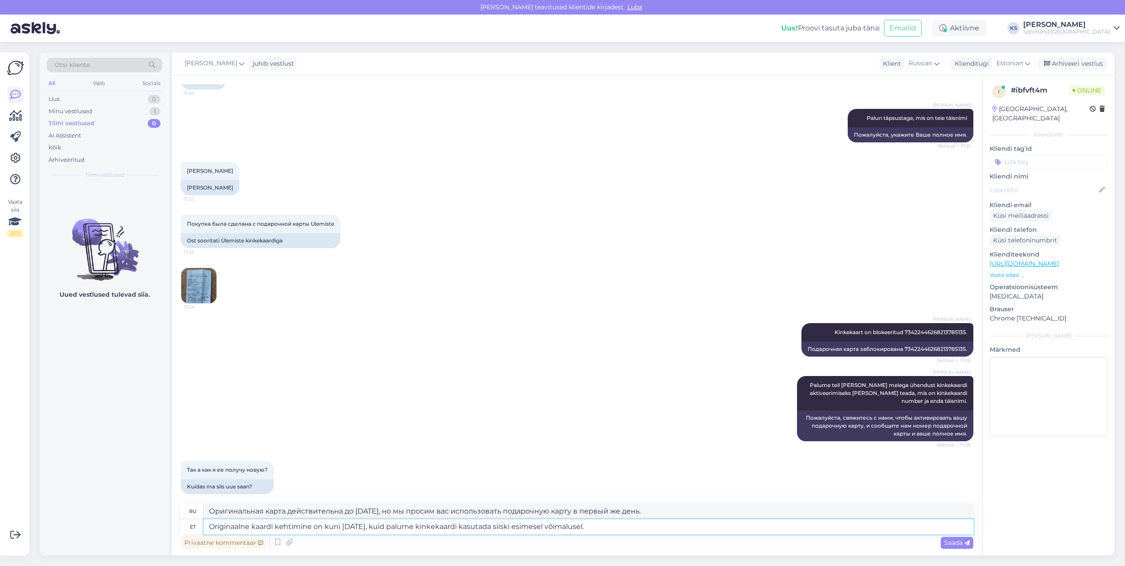
type textarea "Оригинальная карта действительна до [DATE], но мы просим вас использовать подар…"
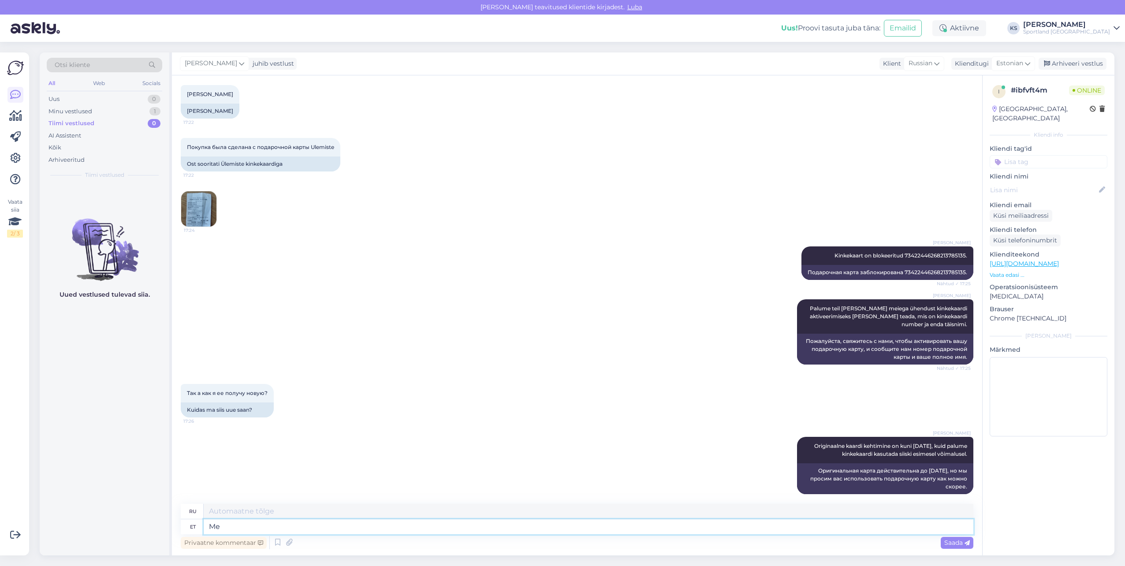
type textarea "Me"
type textarea "Мы"
type textarea "Me ei"
type textarea "Мы не"
type textarea "Me ei väljasta te"
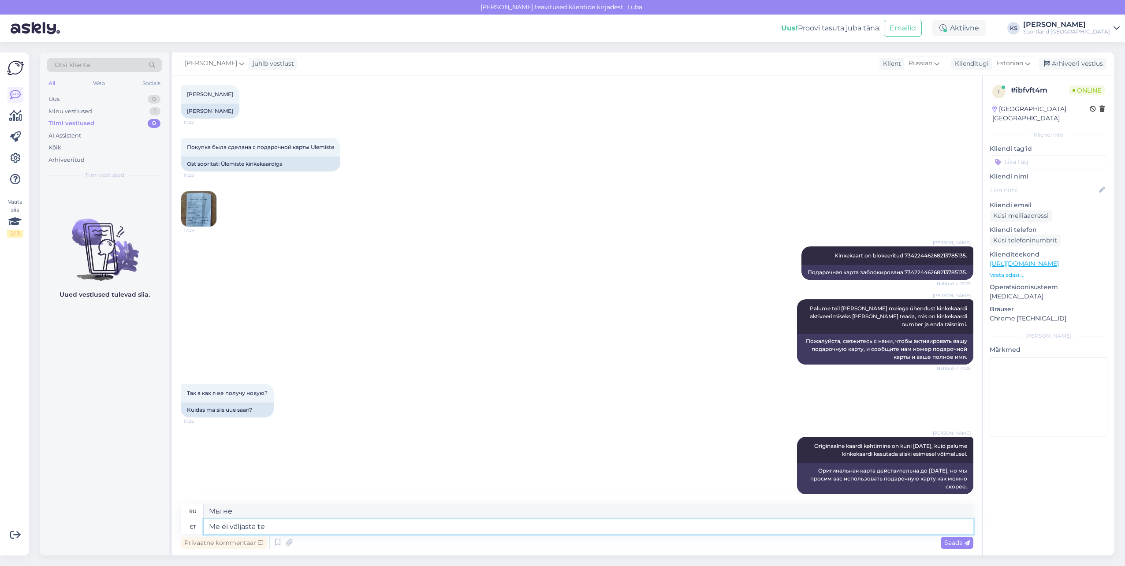
type textarea "Мы не выдаем"
type textarea "Me ei väljasta teile uu"
type textarea "Мы не выдадим вам"
type textarea "Me ei väljasta teile uut k"
type textarea "Мы не выдадим вам новый."
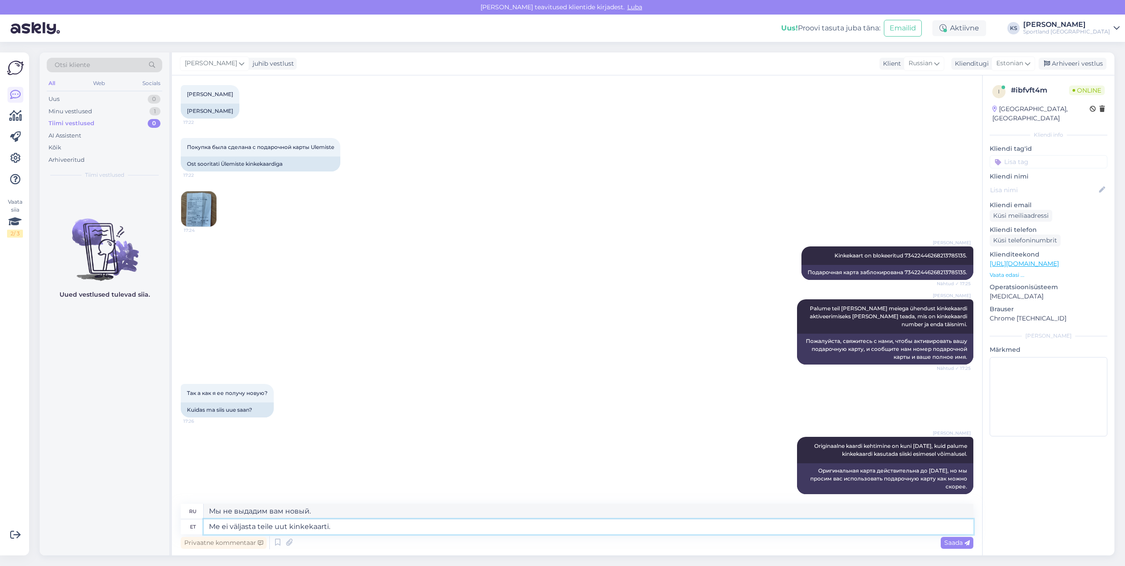
type textarea "Me ei väljasta teile uut kinkekaarti."
type textarea "Мы не выдадим вам новую подарочную карту."
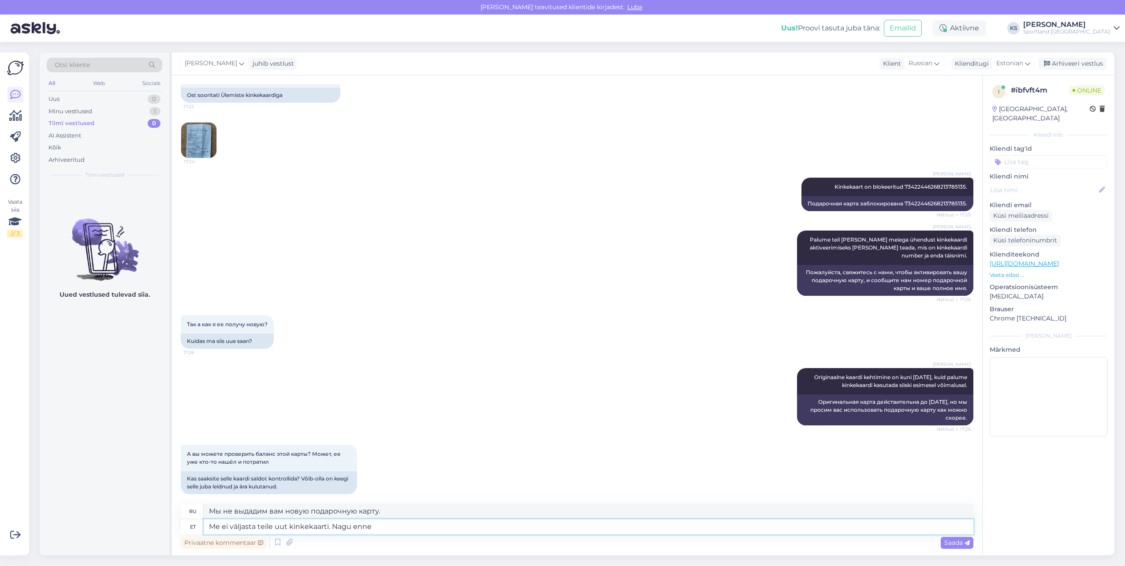
type textarea "Me ei väljasta teile uut kinkekaarti. Nagu enne"
type textarea "Мы не будем выдавать вам новую подарочную карту. Как и прежде."
type textarea "Me ei väljasta teile uut kinkekaarti. Nagu enne mainisime, si"
type textarea "Мы не выдадим вам новую подарочную карту. Как мы уже упоминали,"
type textarea "Me ei väljasta teile uut kinkekaarti. Nagu enne mainisime, siis blokeerisime te"
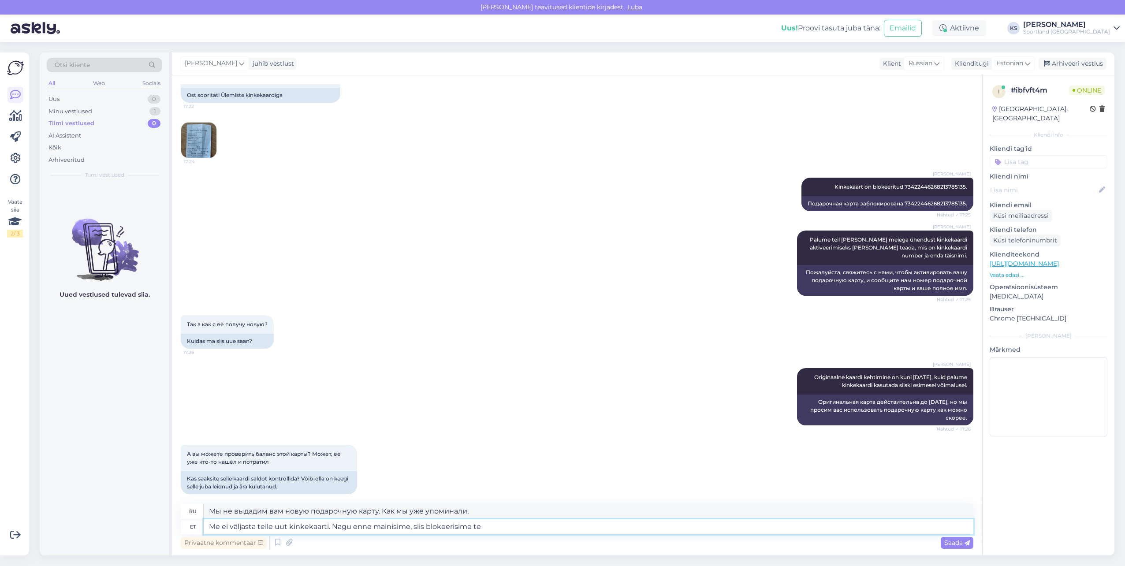
type textarea "Мы не выдадим вам новую подарочную карту. Как мы уже упоминали, мы заблокировали"
type textarea "Me ei väljasta teile uut kinkekaarti. Nagu enne mainisime, siis blokeerisime ki…"
type textarea "Мы не выдадим вам новую подарочную карту. Как мы уже упоминали, мы заблокировал…"
type textarea "Me ei väljasta teile uut kinkekaarti. Nagu enne mainisime, siis blokeerisime ki…"
type textarea "Мы не выдадим вам новую подарочную карту. Как мы уже упоминали, мы заблокировал…"
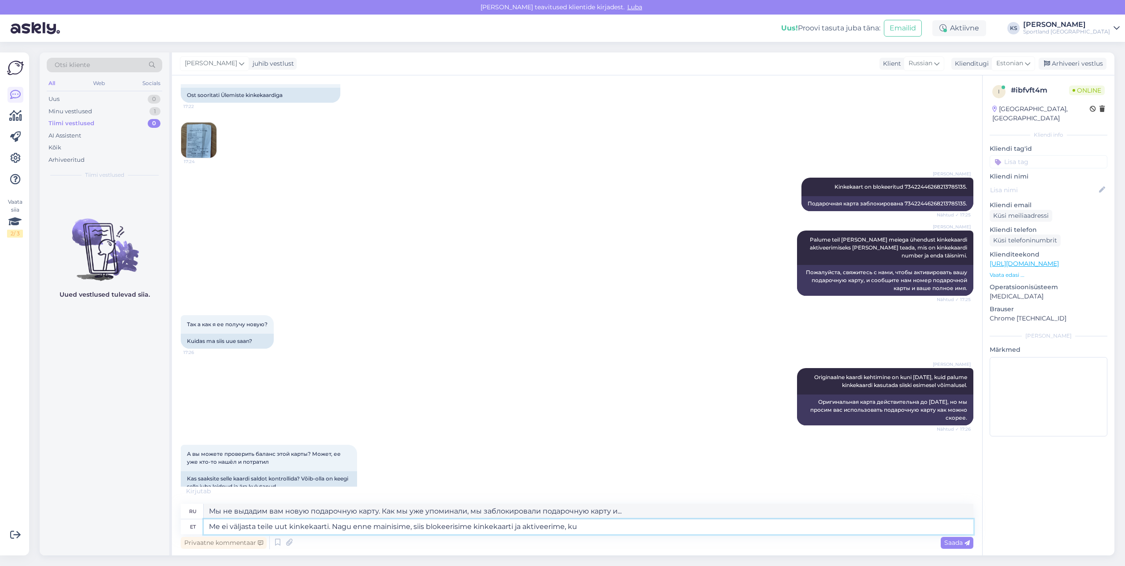
type textarea "Me ei väljasta teile uut kinkekaarti. Nagu enne mainisime, siis blokeerisime ki…"
type textarea "Мы не выдадим вам новую подарочную карту. Как мы уже упоминали, мы заблокировал…"
type textarea "Me ei väljasta teile uut kinkekaarti. Nagu enne mainisime, siis blokeerisime ki…"
type textarea "Мы не выдадим вам новую подарочную карту. Как мы уже упоминали, мы заблокировал…"
type textarea "Me ei väljasta teile uut kinkekaarti. Nagu enne mainisime, siis blokeerisime ki…"
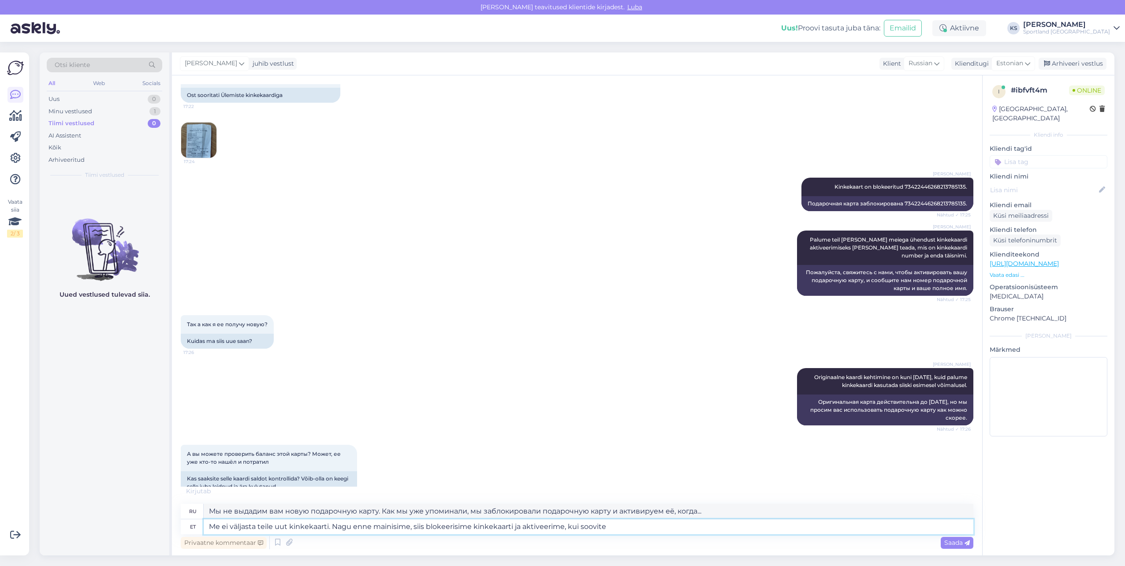
type textarea "Мы не выдадим вам новую подарочную карту. Как мы уже упоминали, мы заблокировал…"
type textarea "Me ei väljasta teile uut kinkekaarti. Nagu enne mainisime, siis blokeerisime ki…"
type textarea "Мы не выдадим вам новую подарочную карту. Как мы уже упоминали, мы заблокировал…"
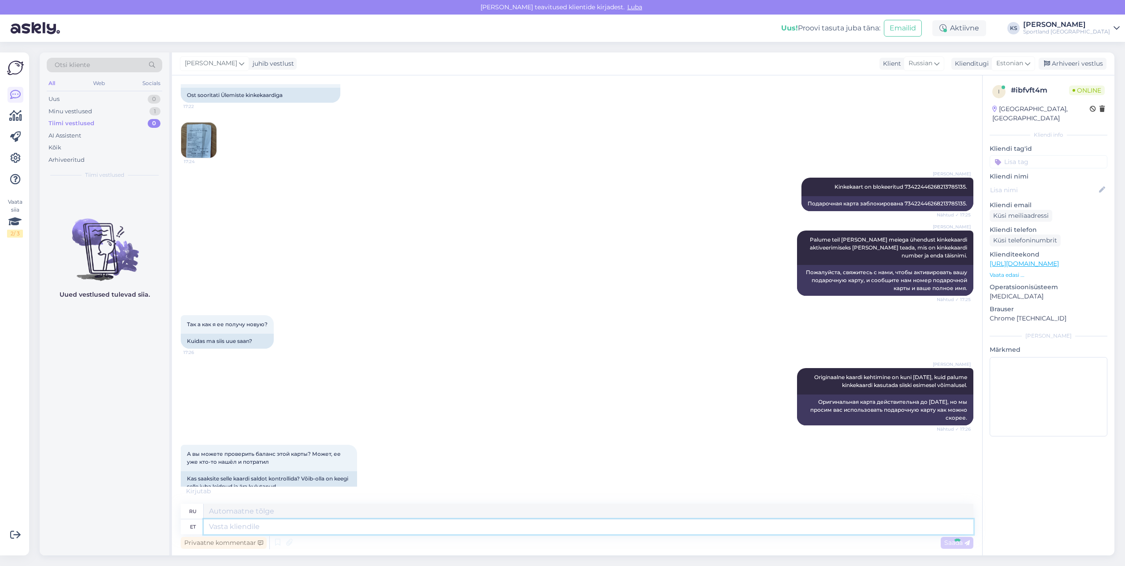
scroll to position [840, 0]
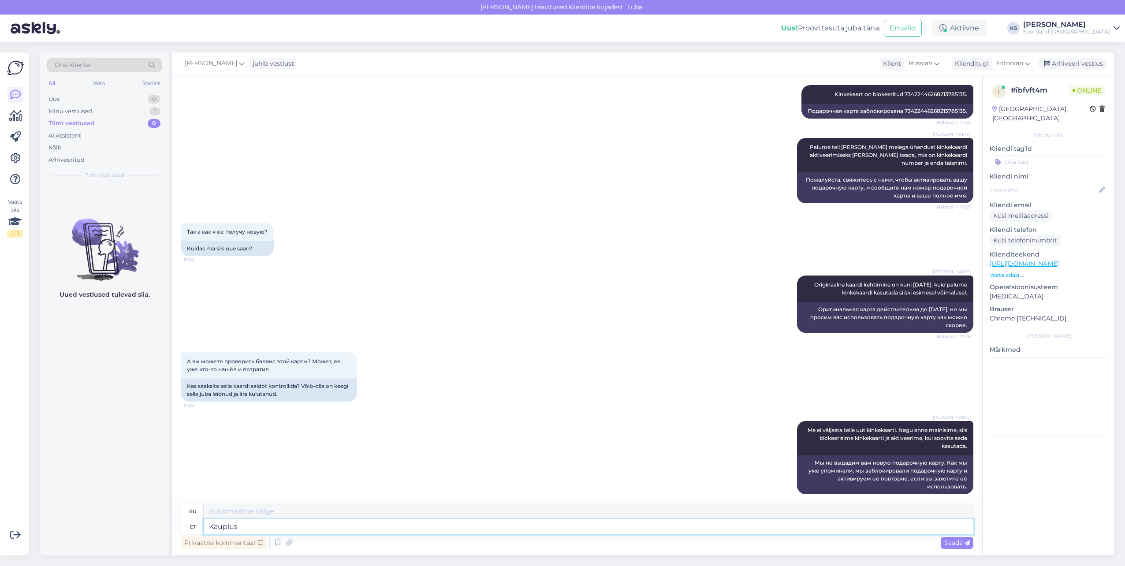
type textarea "Kauplus"
type textarea "Магазин"
type textarea "Kauplus rakendab kin"
type textarea "Магазин реализует"
type textarea "Kauplus rakendab kinkekaardi k"
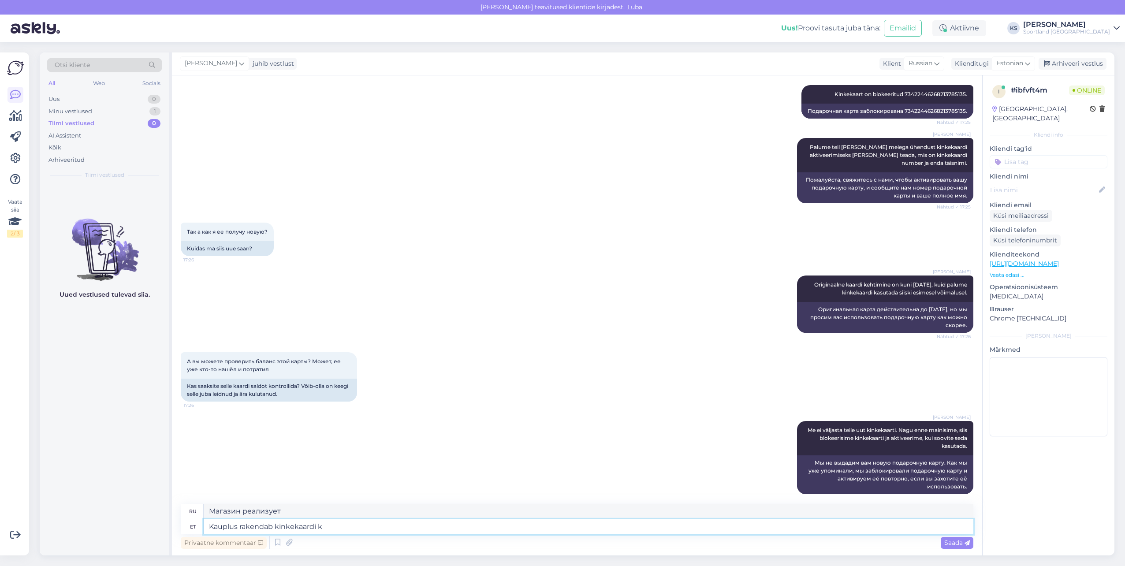
type textarea "Магазин реализует подарочную карту"
type textarea "Kauplus rakendab kinkekaardi koodi al"
type textarea "[PERSON_NAME] применяет код подарочной карты"
type textarea "Kauplus rakendab kinkekaardi koodi alusel."
type textarea "Магазин применит подарочную карту на основе кода."
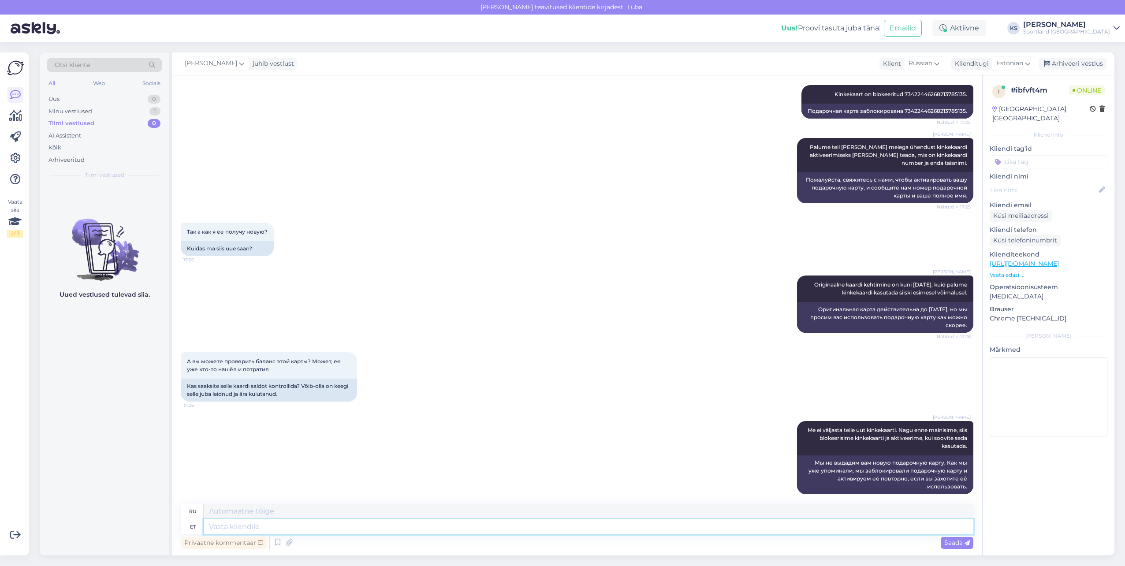
scroll to position [892, 0]
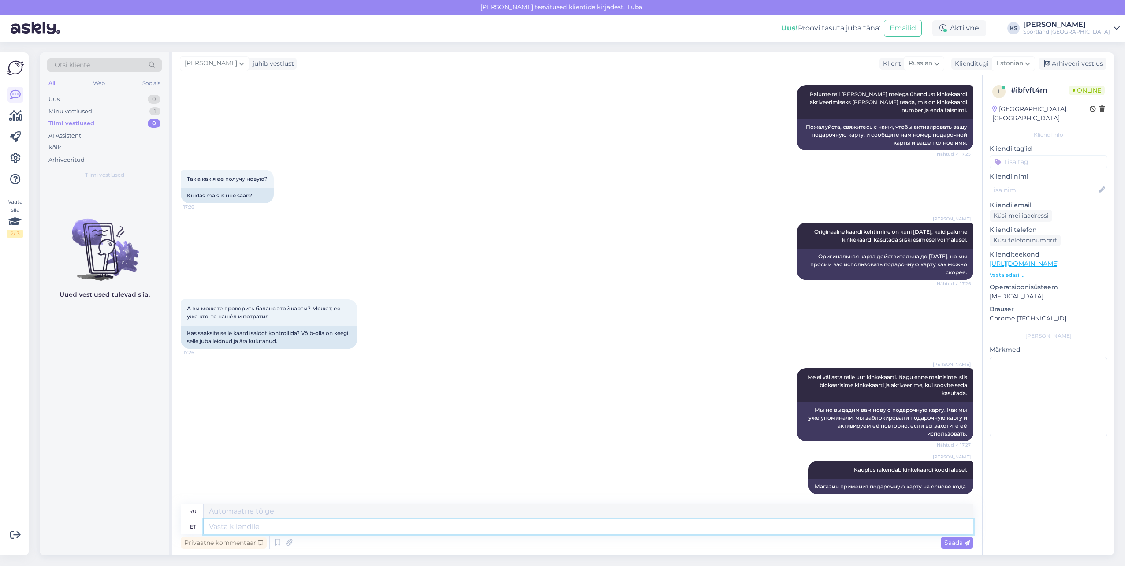
click at [335, 534] on textarea at bounding box center [589, 526] width 770 height 15
type textarea "Kaardi j"
type textarea "Карта"
type textarea "Kaardi jääk o"
type textarea "Баланс карты"
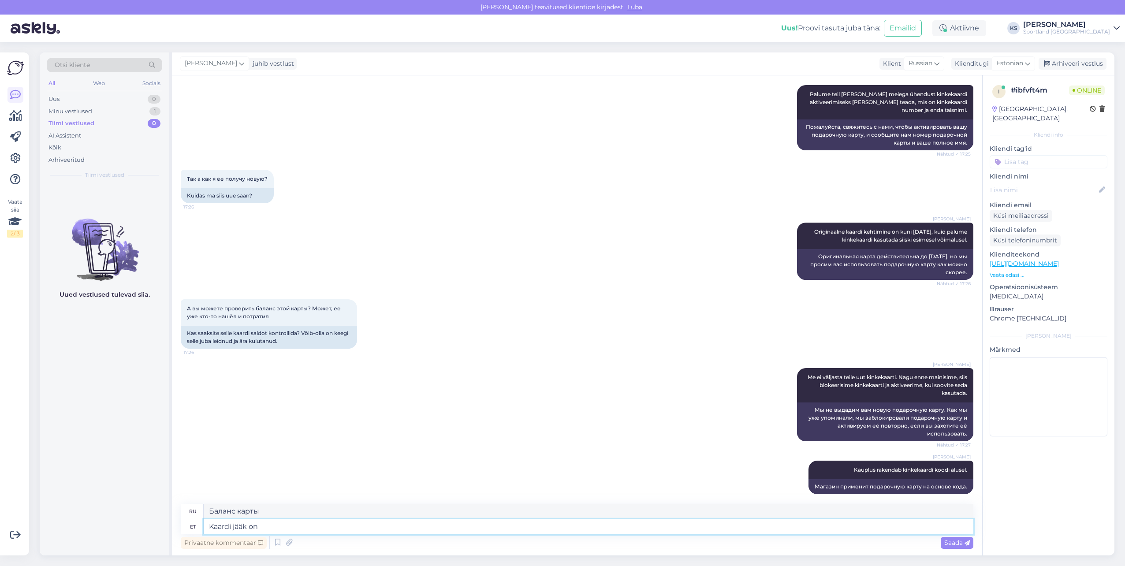
type textarea "Kaardi jääk on"
type textarea "Баланс карты составляет"
type textarea "Kaardi jääk on 40€."
type textarea "Остаток на карте составляет 40€."
type textarea "Kaardi jääk on 40€."
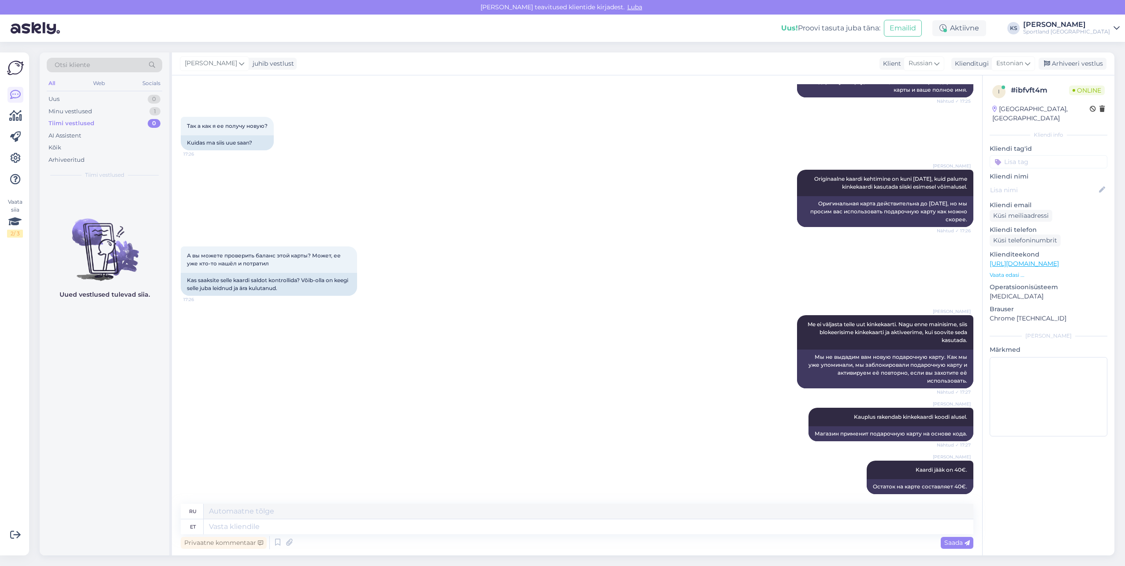
scroll to position [1006, 0]
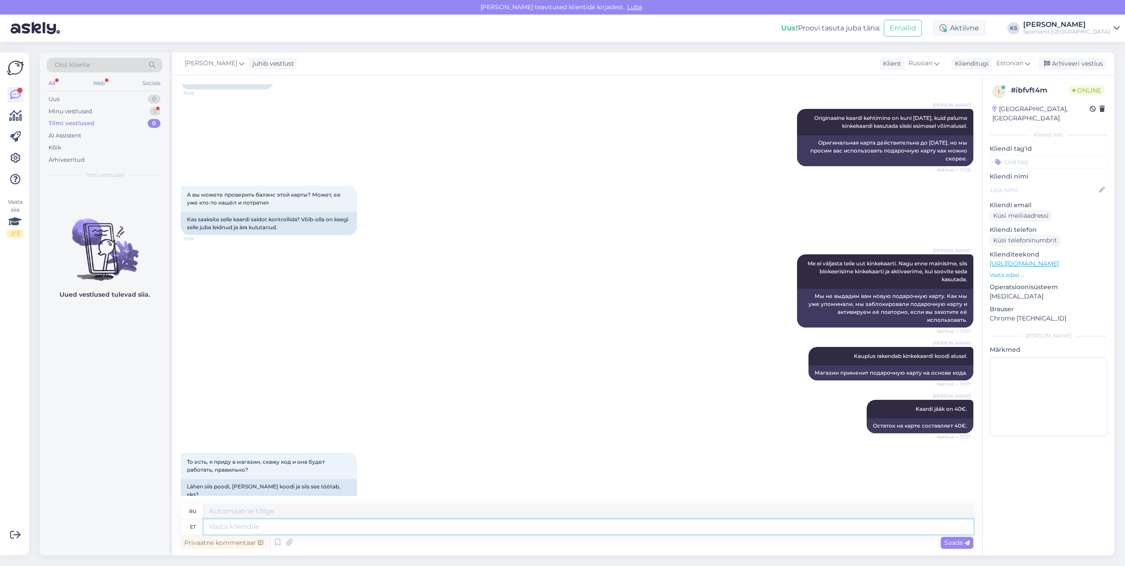
click at [268, 524] on textarea at bounding box center [589, 526] width 770 height 15
type textarea "Jah,"
type textarea "Да,"
type textarea "Jah, aga"
type textarea "Да, но"
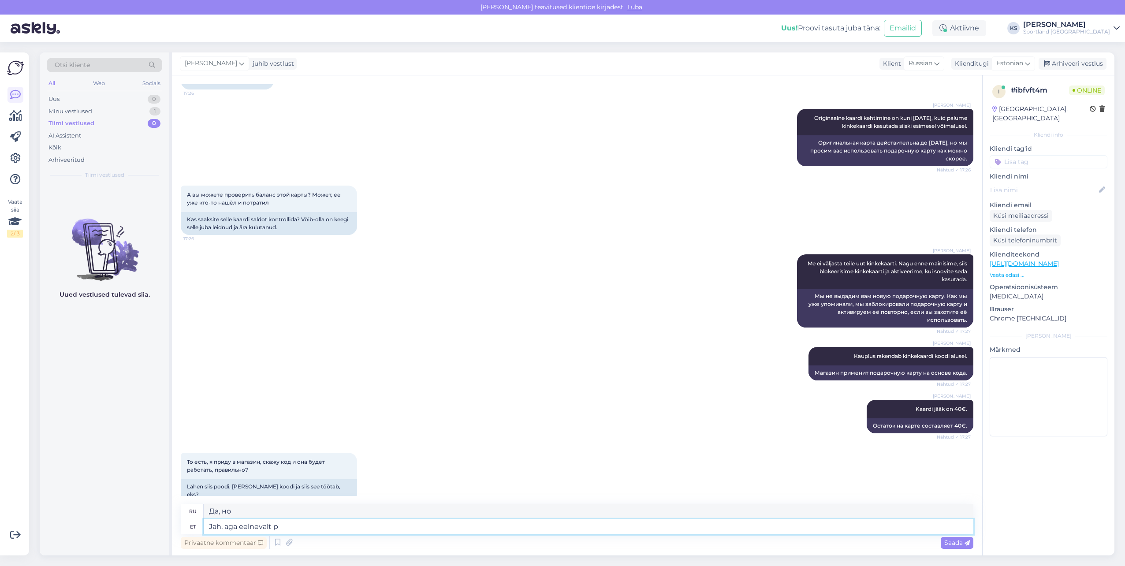
type textarea "Jah, aga eelnevalt pe"
type textarea "Да, но заранее"
type textarea "Jah, aga eelnevalt peaksite m"
type textarea "Да, но сначала вам следует"
type textarea "Jah, aga eelnevalt peaksite meiega ü"
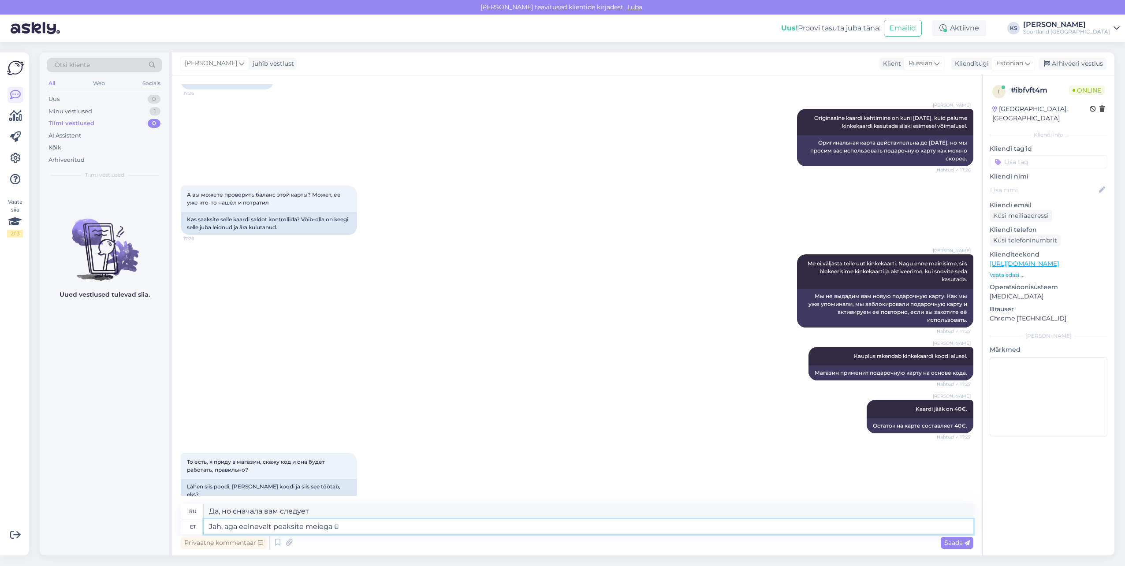
type textarea "Да, но вам следует связаться с нами заранее."
type textarea "Jah, aga eelnevalt peaksite meiega ühendsut"
type textarea "Да, но сначала вам следует связаться с нами."
type textarea "Jah, aga eelnevalt peaksite meiega ühendsut võtma, et k"
type textarea "Да, но вам следует связаться с нами заранее, чтобы"
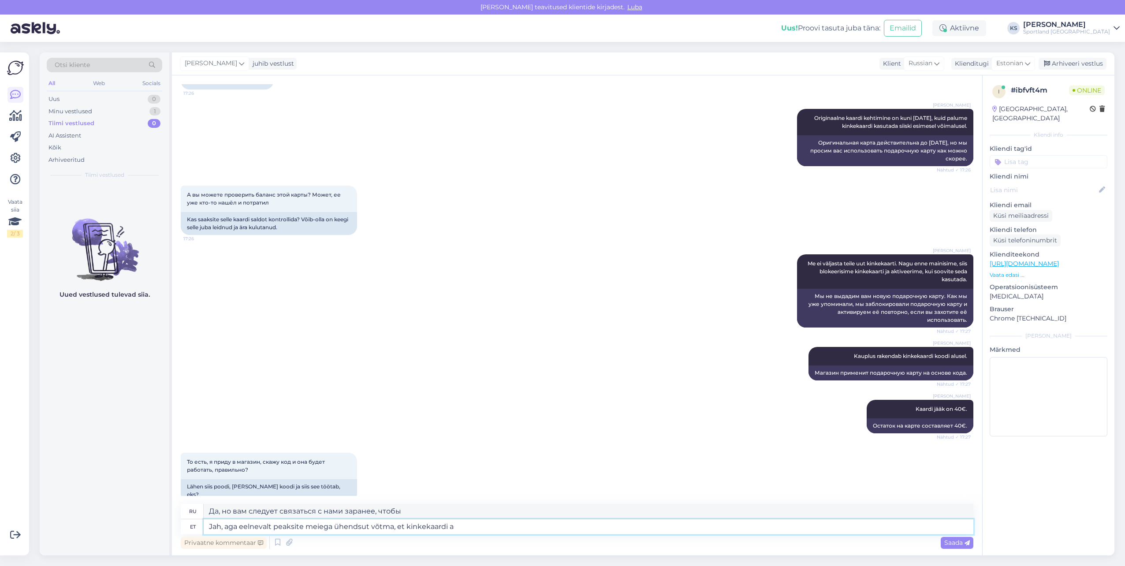
type textarea "Jah, aga eelnevalt peaksite meiega ühendsut võtma, et kinkekaardi ak"
type textarea "Да, но вам необходимо связаться с нами заранее, чтобы получить подарочную карту."
type textarea "Jah, aga eelnevalt peaksite meiega ühendsut võtma, et kinkekaardi aktiveerida."
type textarea "Да, но сначала вам необходимо связаться с нами, чтобы активировать подарочную к…"
click at [343, 520] on textarea "Jah, aga eelnevalt peaksite meiega ühendsut võtma, et kinkekaardi aktiveerida." at bounding box center [589, 526] width 770 height 15
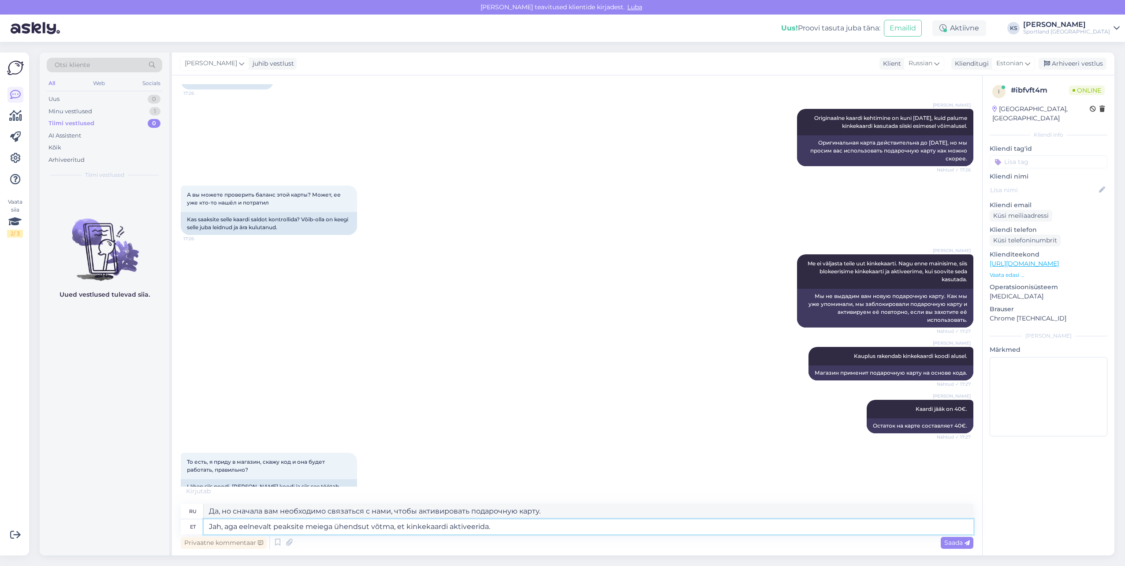
click at [363, 525] on textarea "Jah, aga eelnevalt peaksite meiega ühendsut võtma, et kinkekaardi aktiveerida." at bounding box center [589, 526] width 770 height 15
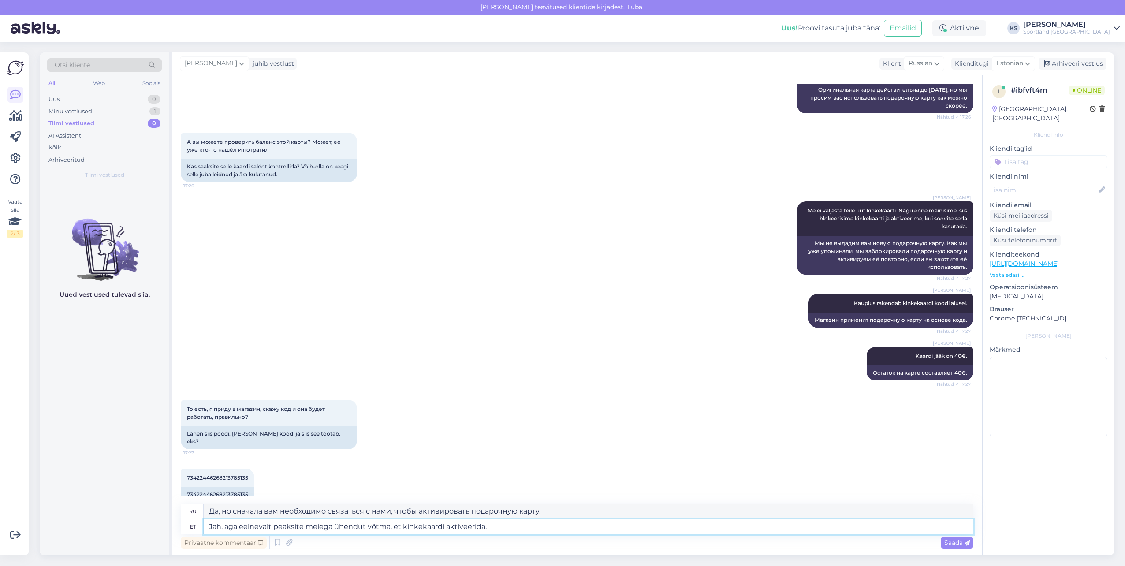
type textarea "Jah, aga eelnevalt peaksite meiega ühendust võtma, et kinkekaardi aktiveerida."
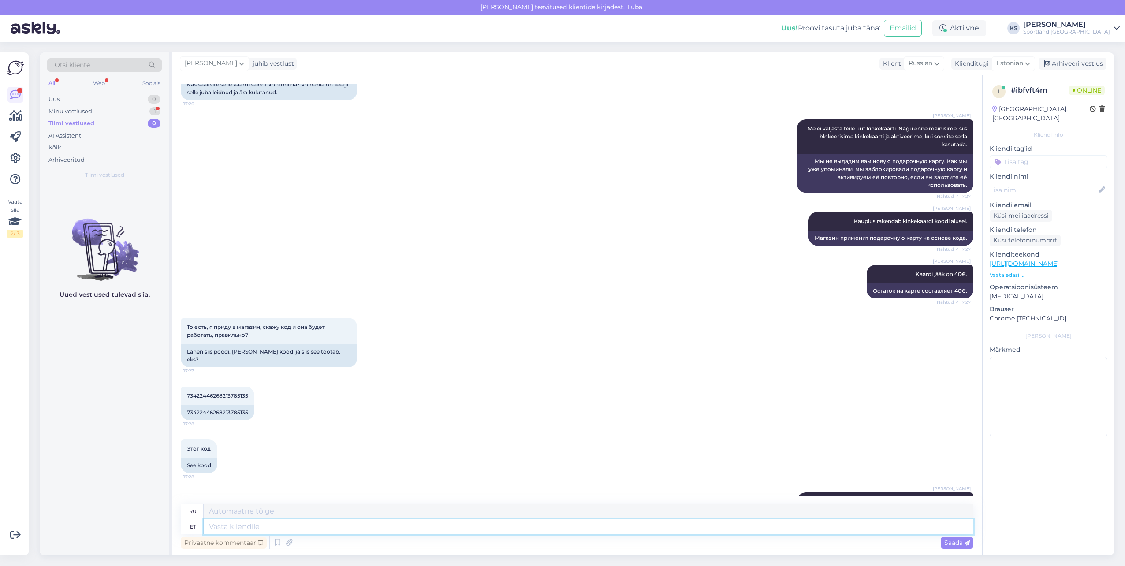
scroll to position [1181, 0]
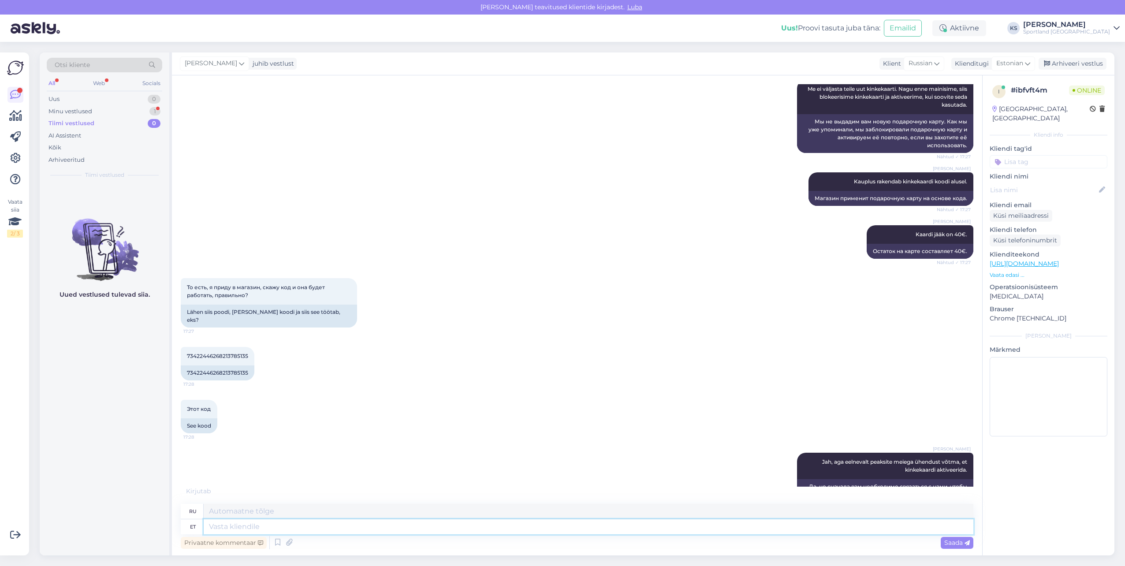
click at [291, 534] on textarea at bounding box center [589, 526] width 770 height 15
type textarea "jah"
type textarea "да"
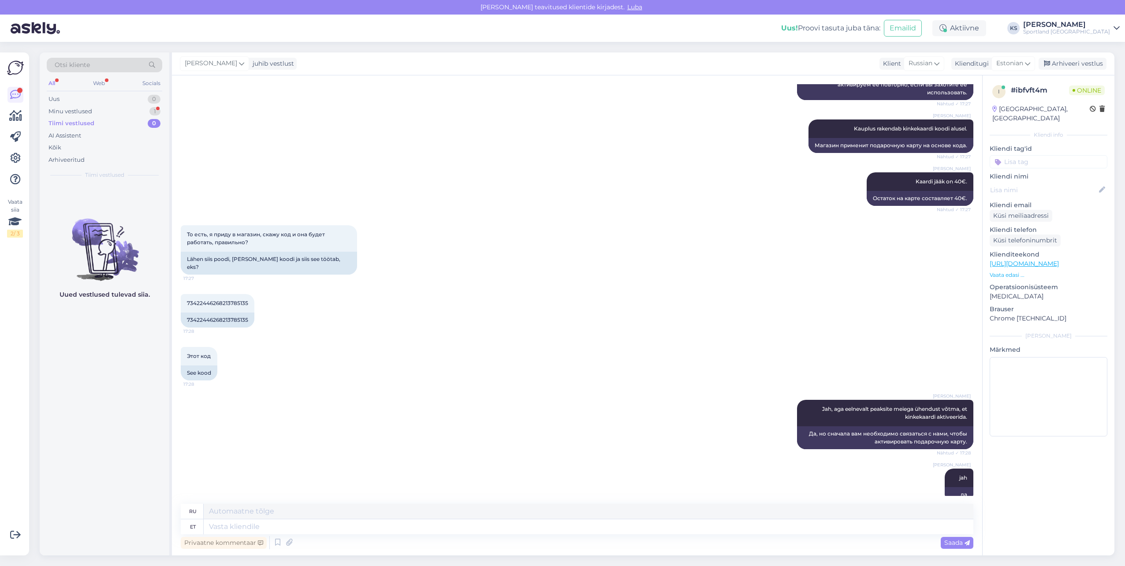
click at [1025, 155] on input at bounding box center [1049, 161] width 118 height 13
type input "kinke"
click at [1054, 173] on div "kinkekaart ([PERSON_NAME]) kinkekaart (e-poes) Kinkekaardi pikendamine" at bounding box center [1049, 196] width 118 height 46
click at [1054, 181] on div "kinkekaart (üldine)" at bounding box center [1049, 185] width 58 height 9
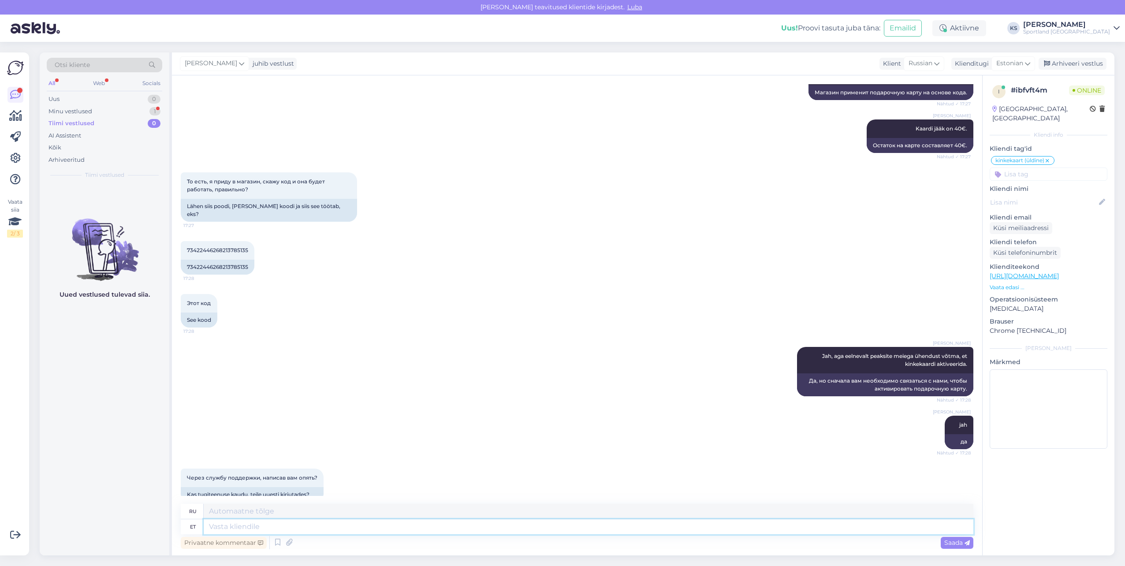
click at [323, 529] on textarea at bounding box center [589, 526] width 770 height 15
type textarea "Just n"
type textarea "Только"
type textarea "Just nii"
type textarea "Это верно."
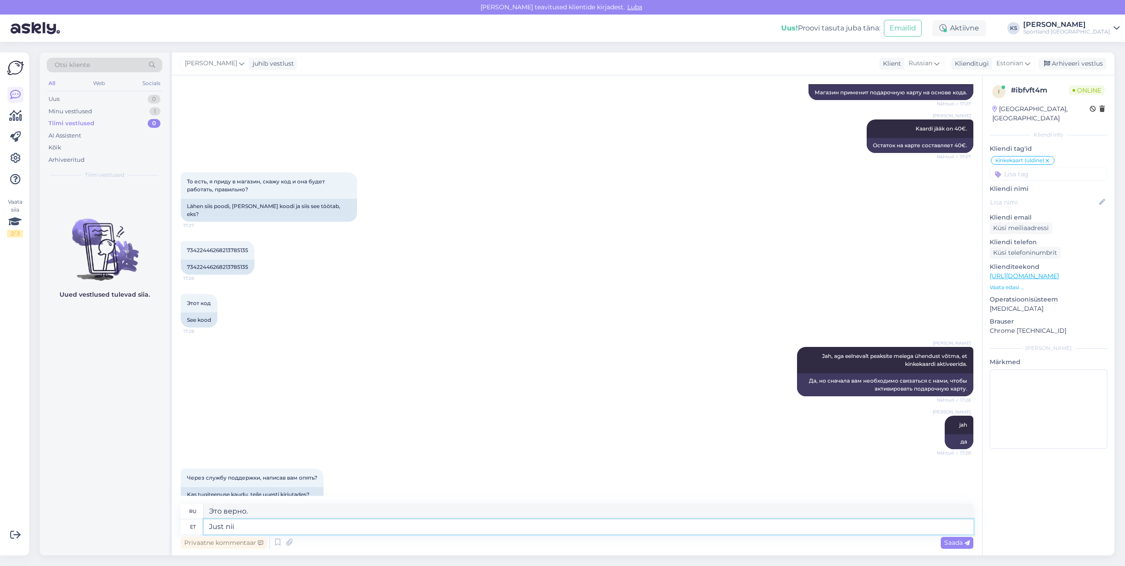
type textarea "Just nii"
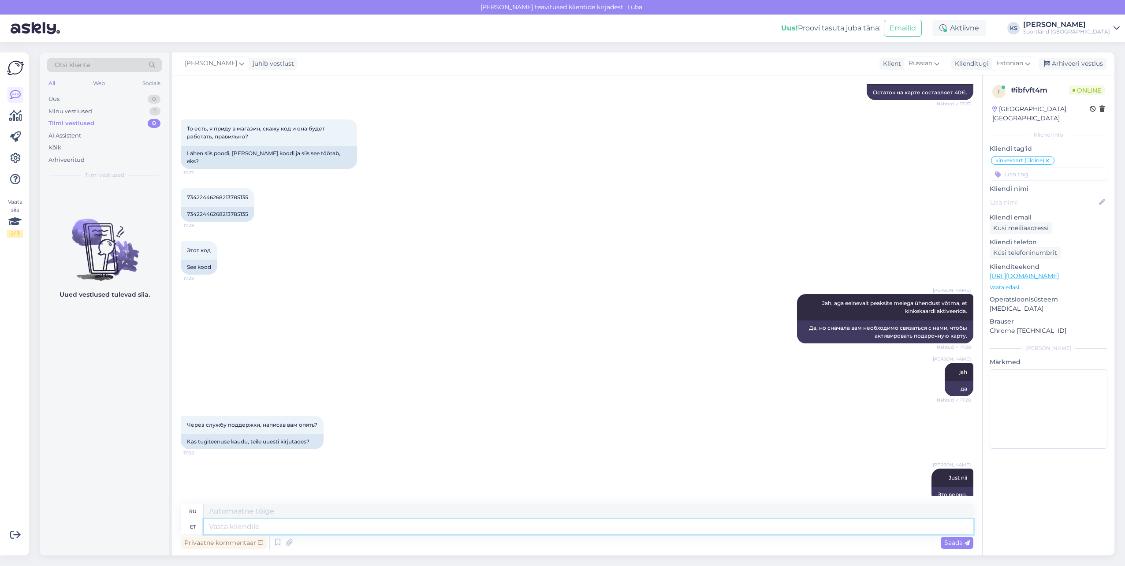
click at [291, 523] on textarea at bounding box center [589, 526] width 770 height 15
type textarea "Kas m"
type textarea "Является"
type textarea "Kas ma sa"
type textarea "Я делаю"
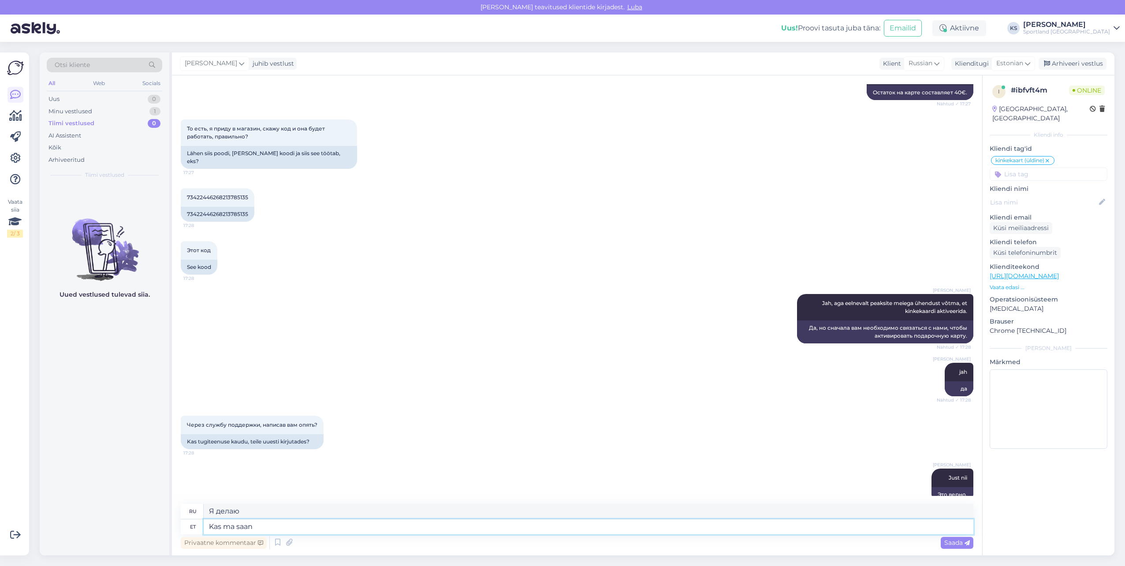
type textarea "Kas ma saan"
type textarea "Могу ли я"
type textarea "Kas ma saan teile"
type textarea "Могу ли я получить вас?"
type textarea "Kas ma saan teile hetkel v"
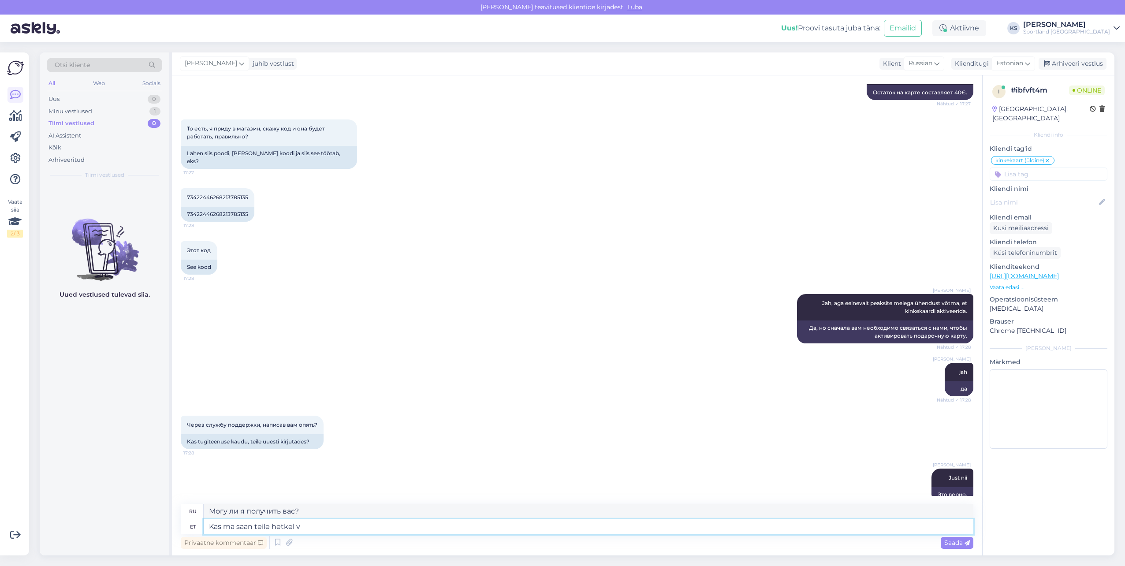
type textarea "Могу ли я вас на минутку?"
type textarea "Kas ma saan teile hetkel veel"
type textarea "Могу ли я принести вам еще прямо сейчас?"
type textarea "Kas ma saan teile hetkel veel abiks o"
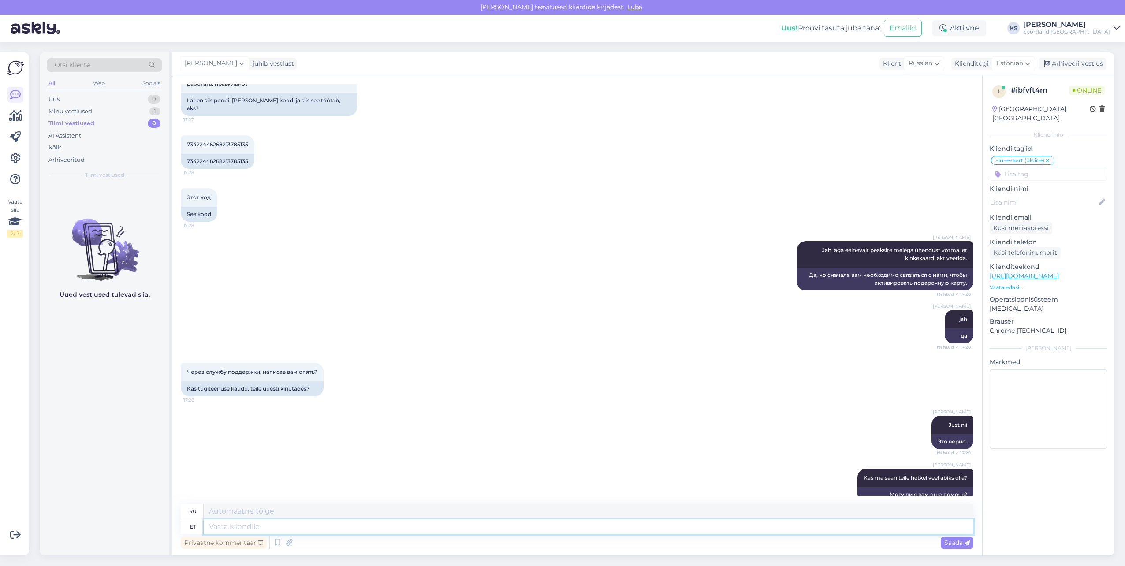
scroll to position [1445, 0]
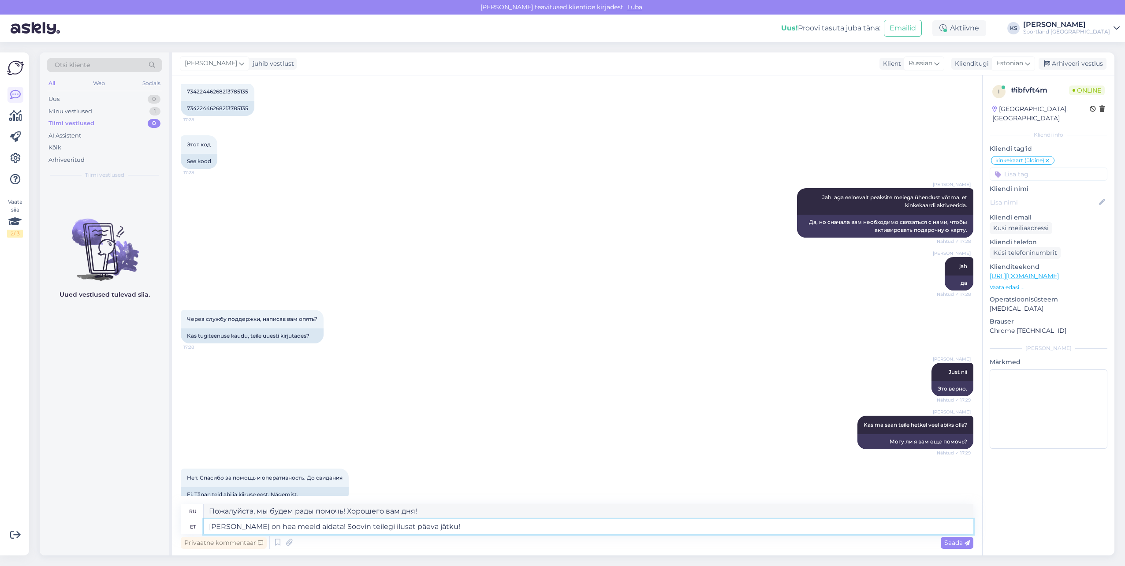
click at [297, 527] on textarea "[PERSON_NAME] on hea meeld aidata! Soovin teilegi ilusat päeva jätku!" at bounding box center [589, 526] width 770 height 15
click at [453, 524] on textarea "[PERSON_NAME] on hea meel aidata! Soovin teilegi ilusat päeva jätku!" at bounding box center [589, 526] width 770 height 15
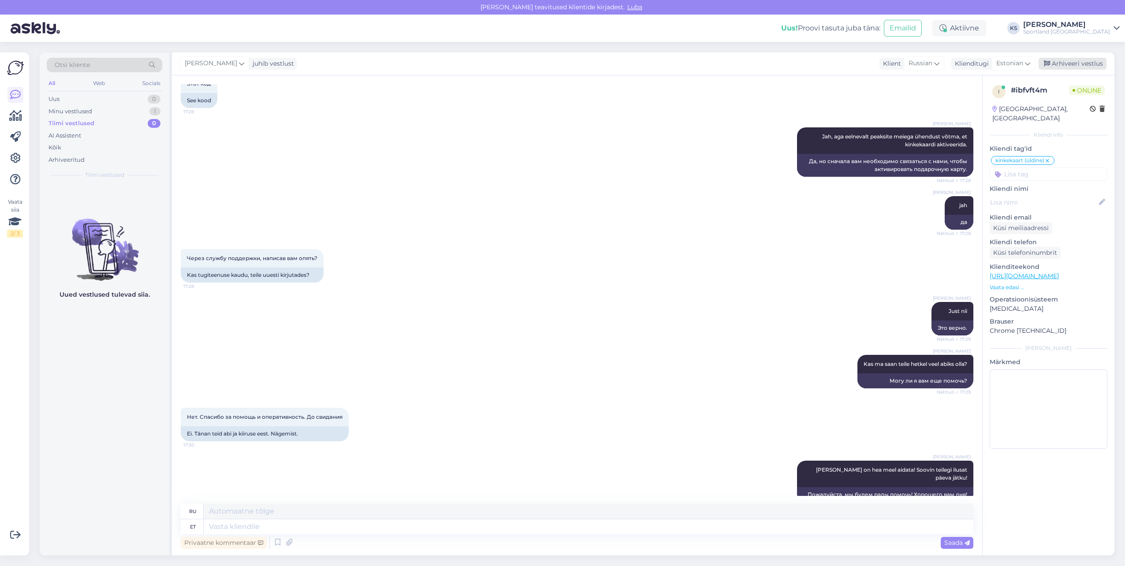
click at [1069, 65] on div "Arhiveeri vestlus" at bounding box center [1073, 64] width 68 height 12
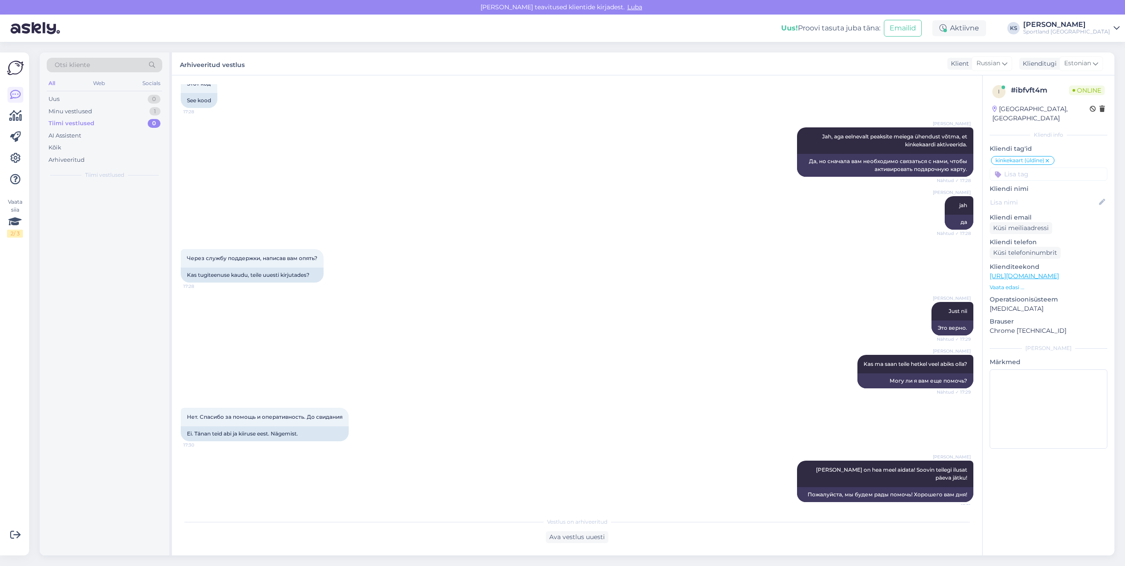
scroll to position [1497, 0]
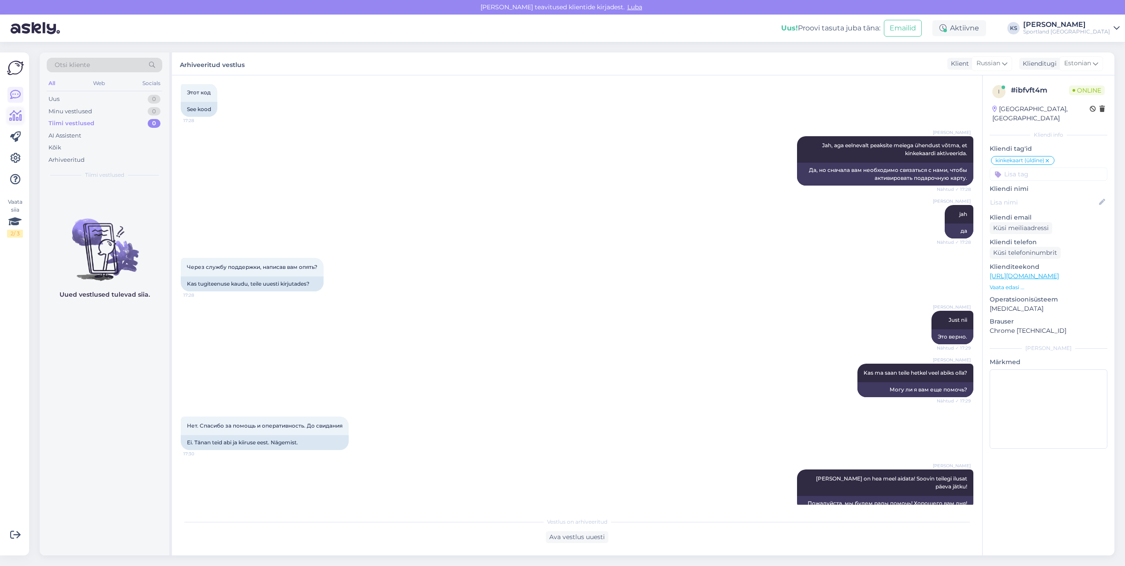
click at [19, 115] on icon at bounding box center [15, 116] width 13 height 11
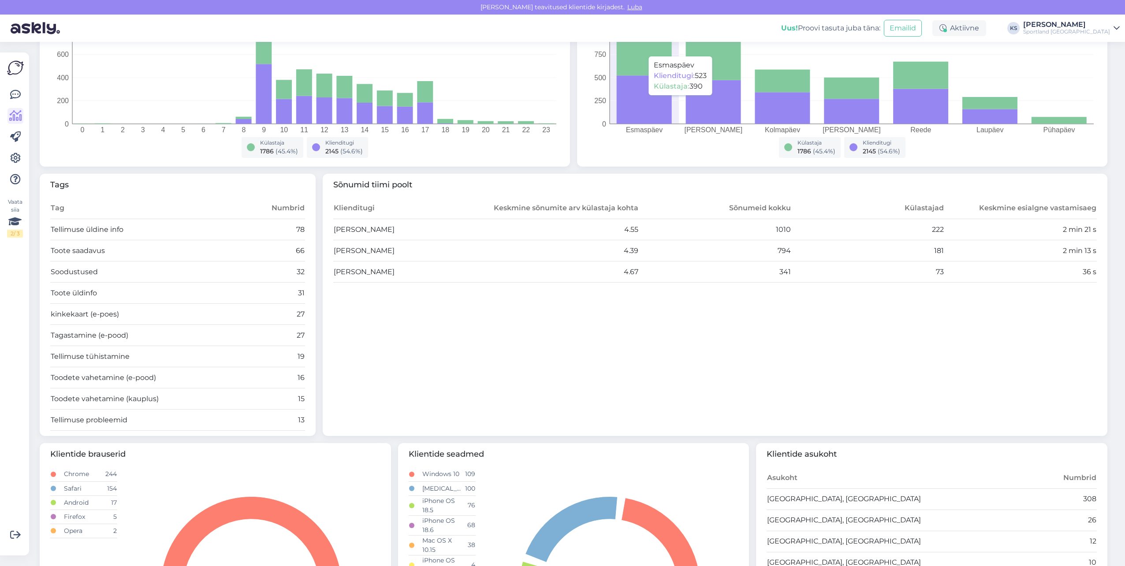
scroll to position [176, 0]
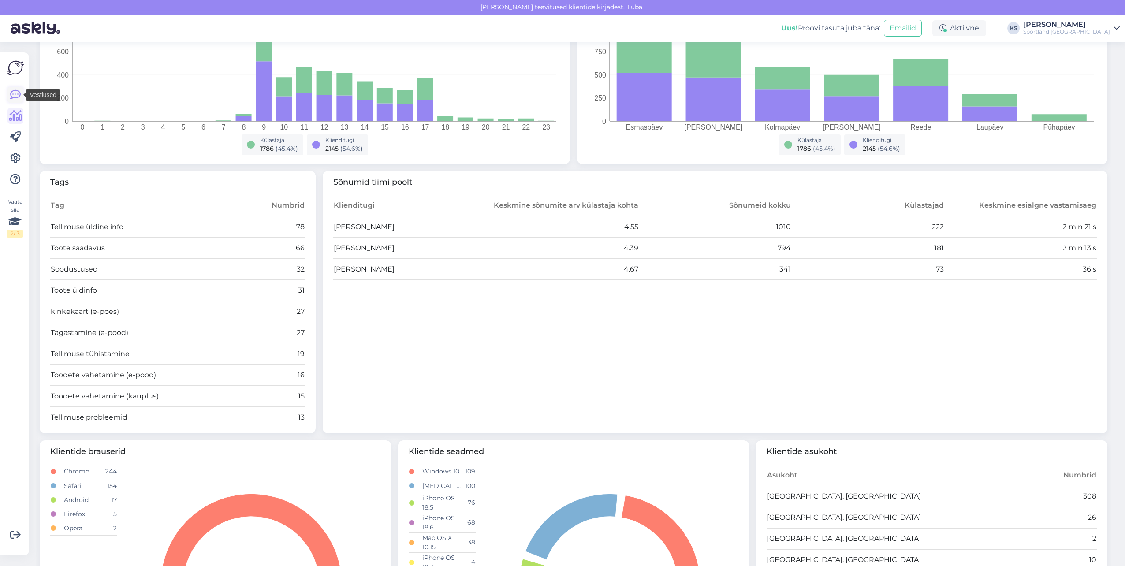
click at [16, 90] on icon at bounding box center [15, 95] width 11 height 11
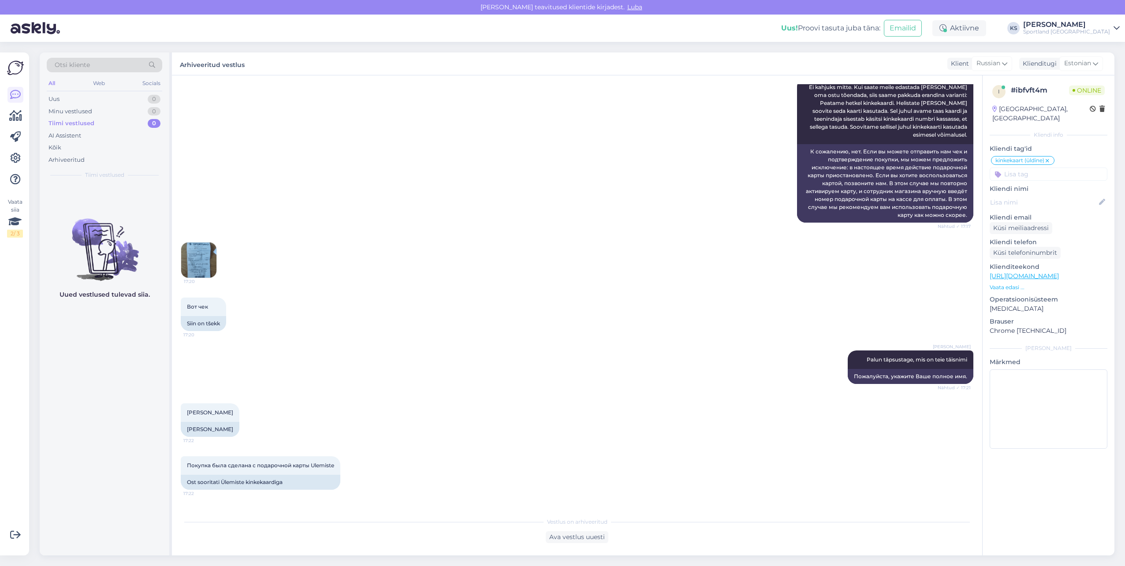
scroll to position [532, 0]
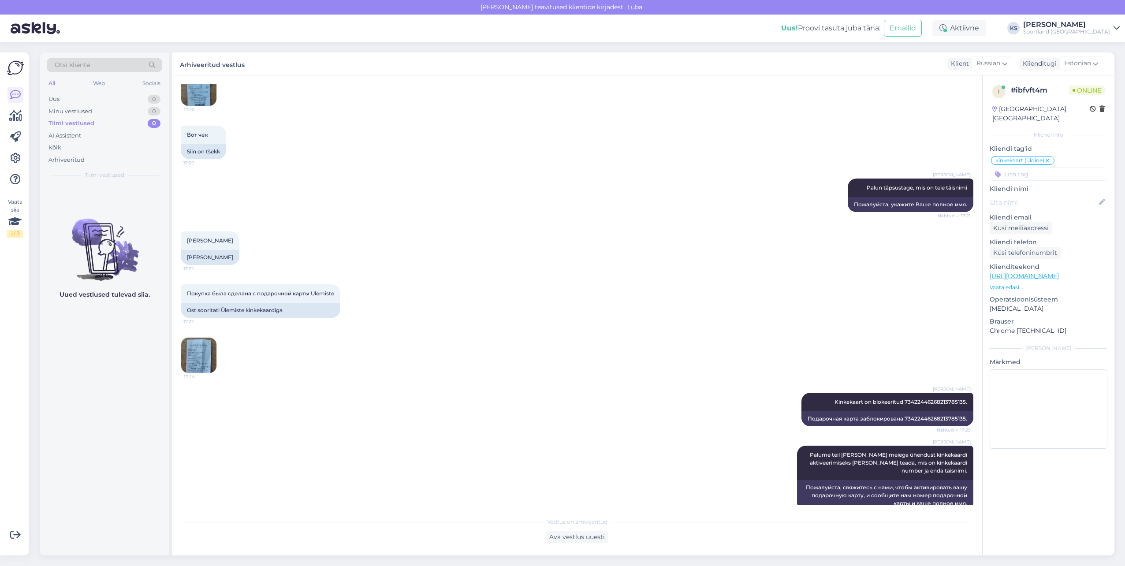
click at [1106, 22] on div "[PERSON_NAME]" at bounding box center [1066, 24] width 87 height 7
click at [1109, 64] on button "Ava" at bounding box center [1103, 68] width 19 height 14
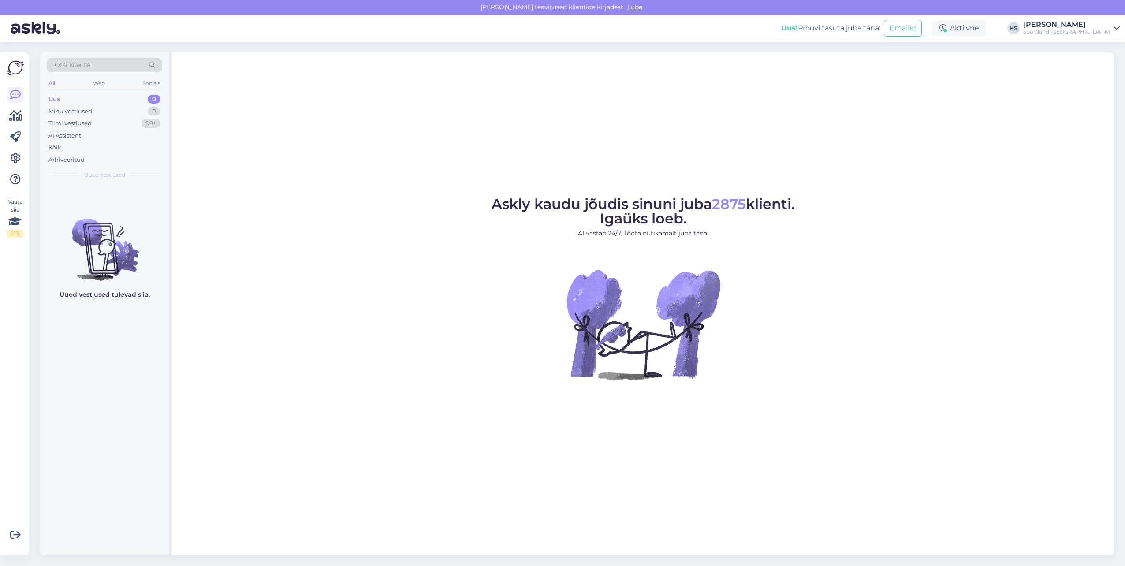
click at [1099, 22] on div "[PERSON_NAME]" at bounding box center [1066, 24] width 87 height 7
click at [1102, 43] on button "Ava" at bounding box center [1103, 49] width 19 height 14
